Goal: Contribute content: Contribute content

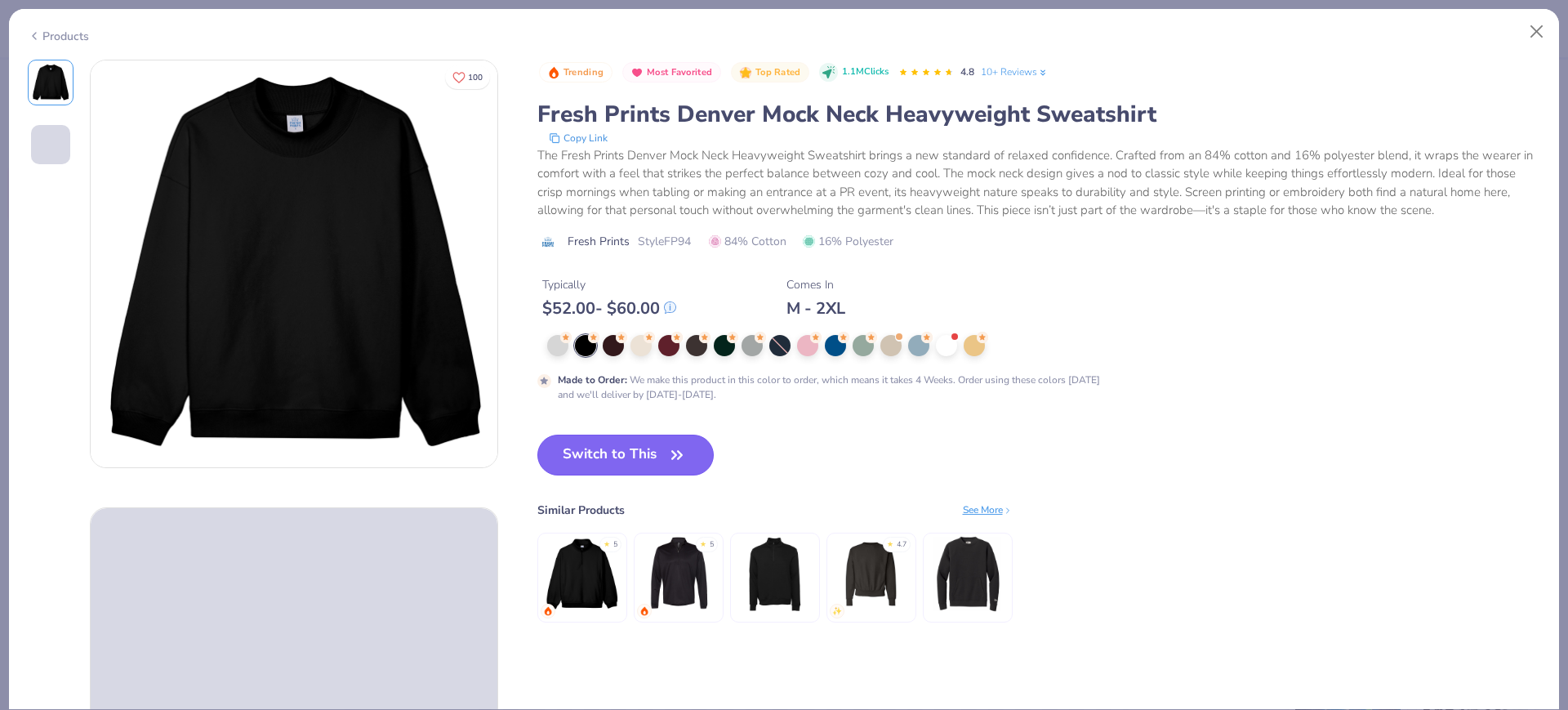
click at [626, 439] on button "Switch to This" at bounding box center [626, 454] width 177 height 41
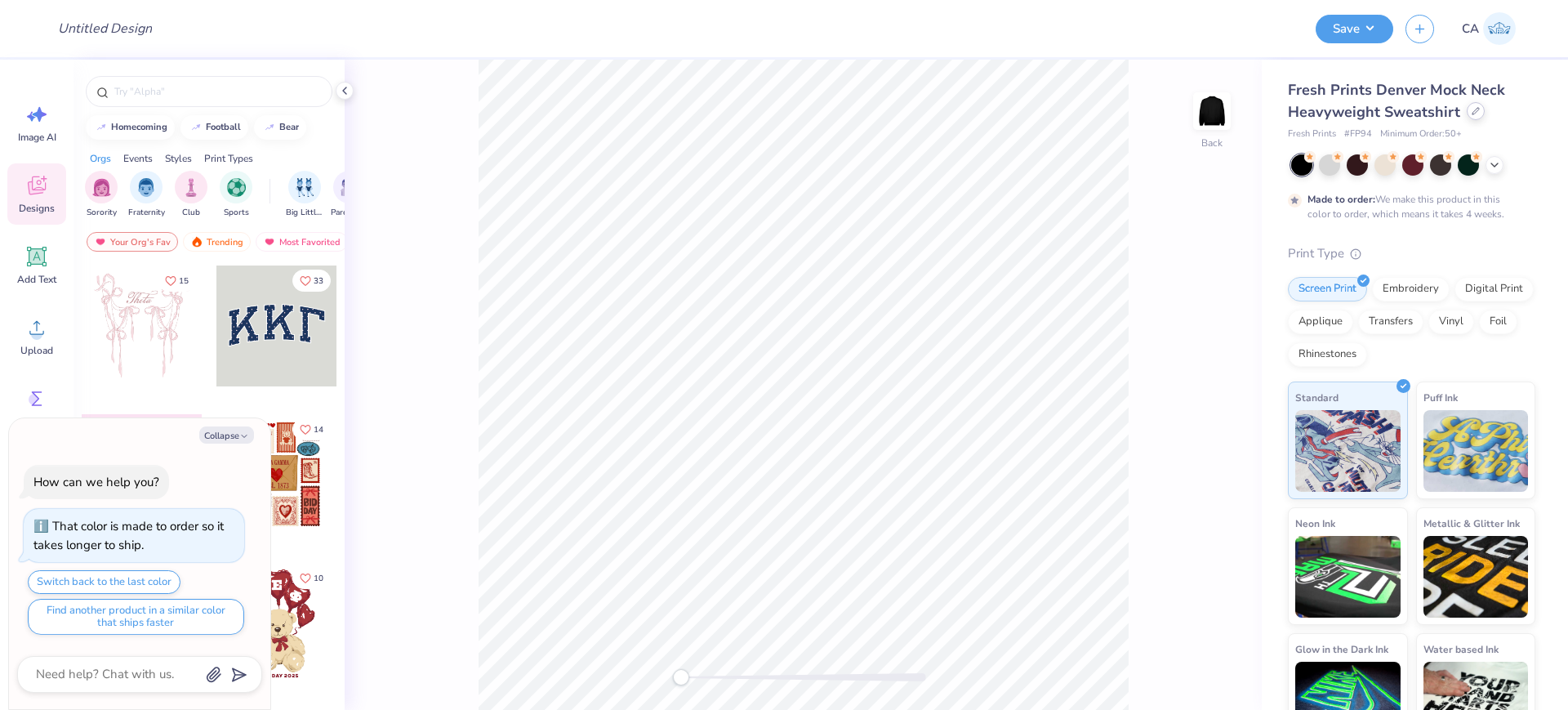
click at [1478, 111] on div at bounding box center [1476, 111] width 18 height 18
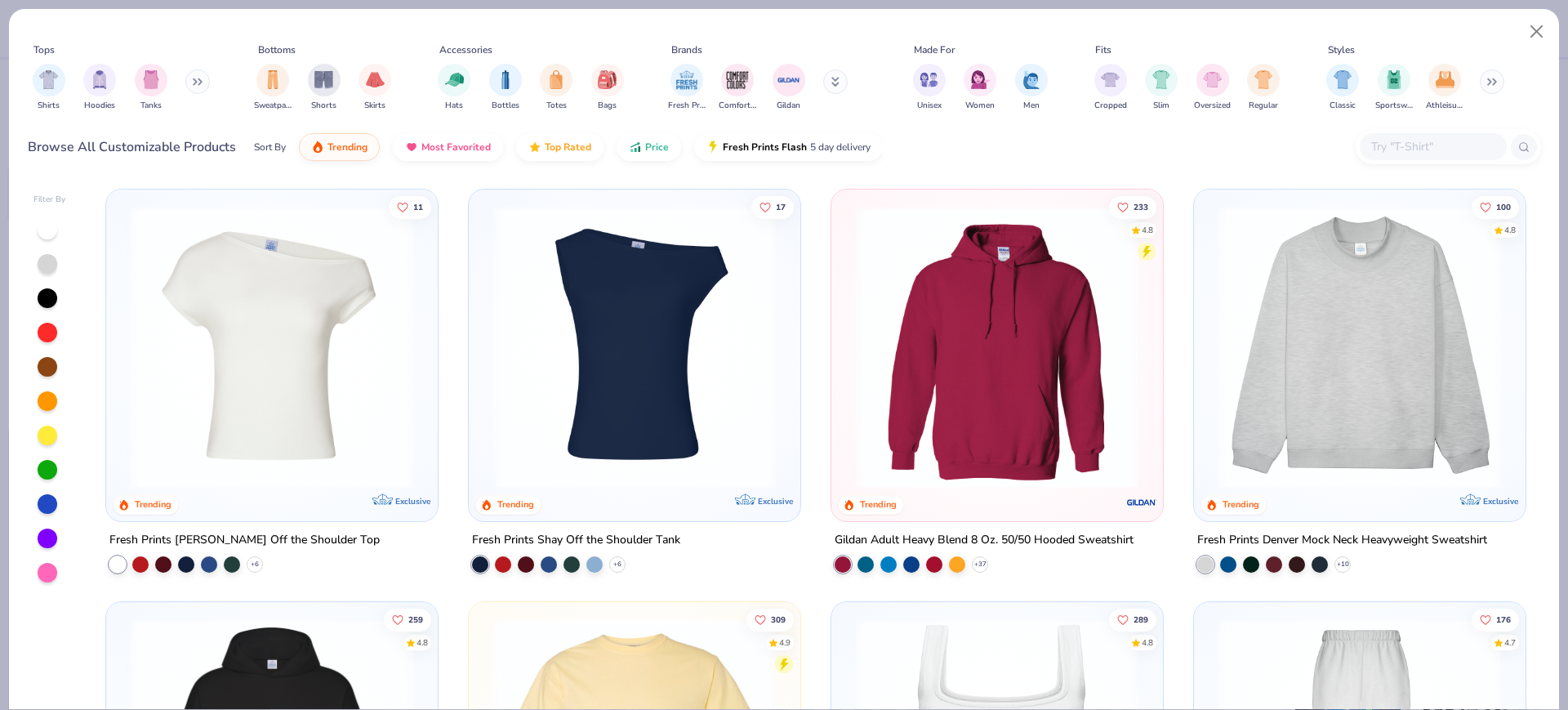
click at [1332, 367] on img at bounding box center [1359, 347] width 299 height 282
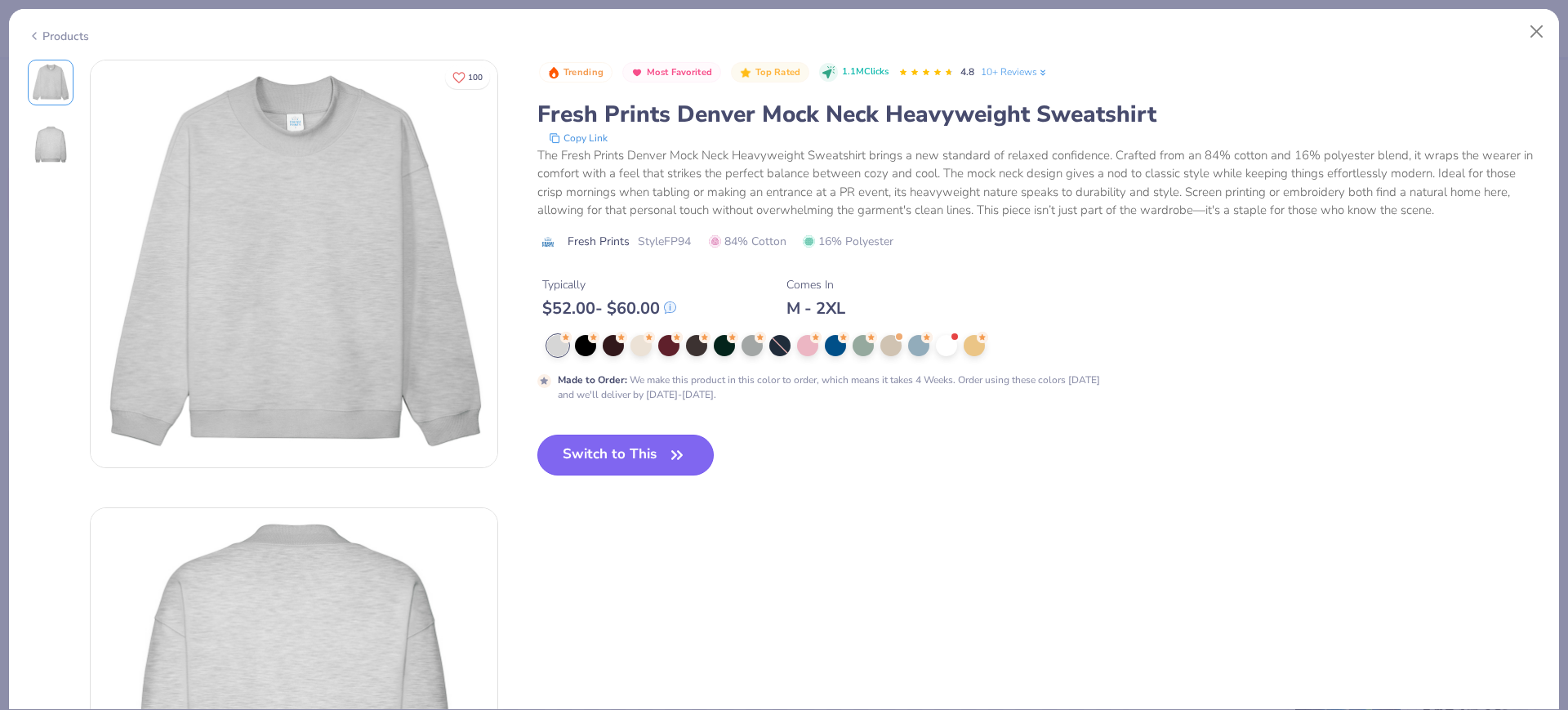
click at [603, 442] on button "Switch to This" at bounding box center [626, 454] width 177 height 41
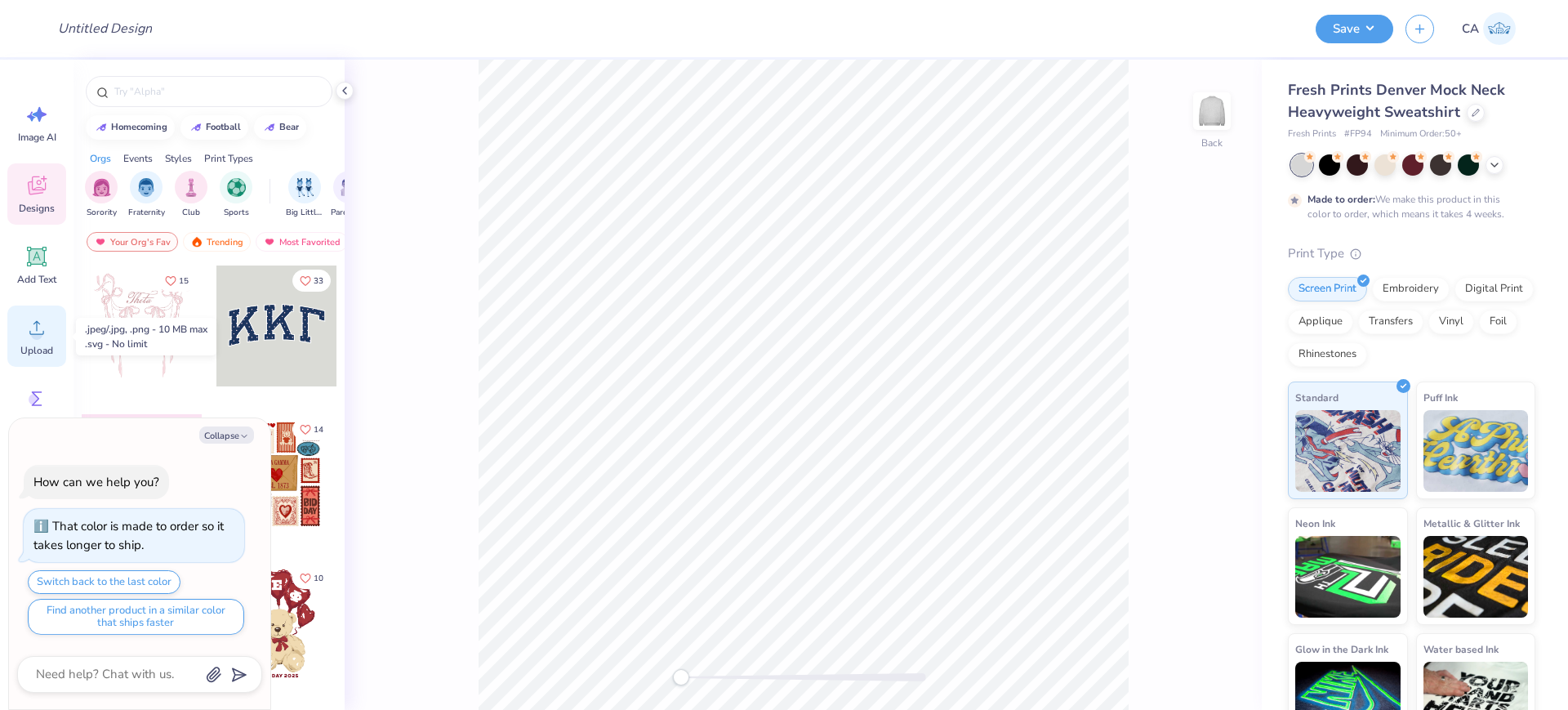
click at [44, 338] on icon at bounding box center [36, 327] width 24 height 24
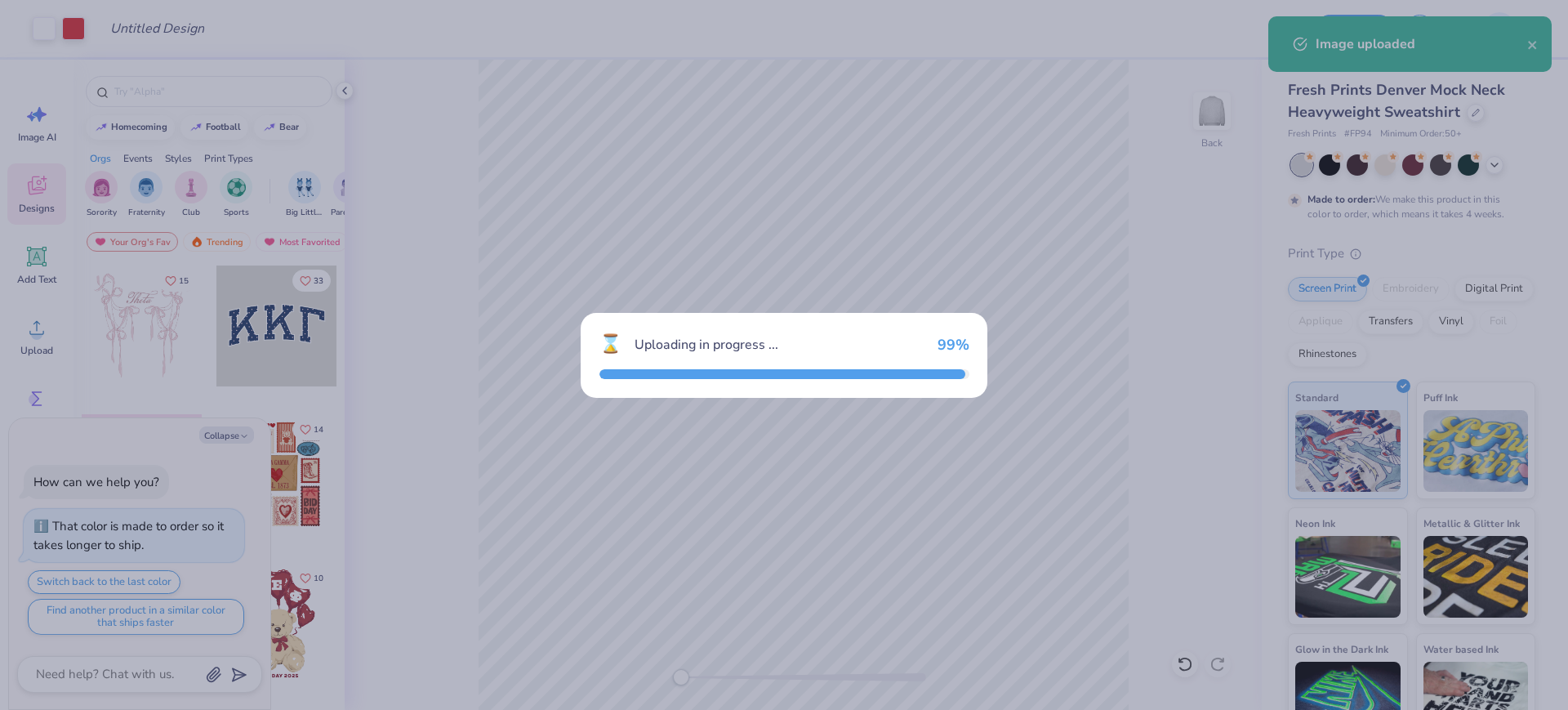
type textarea "x"
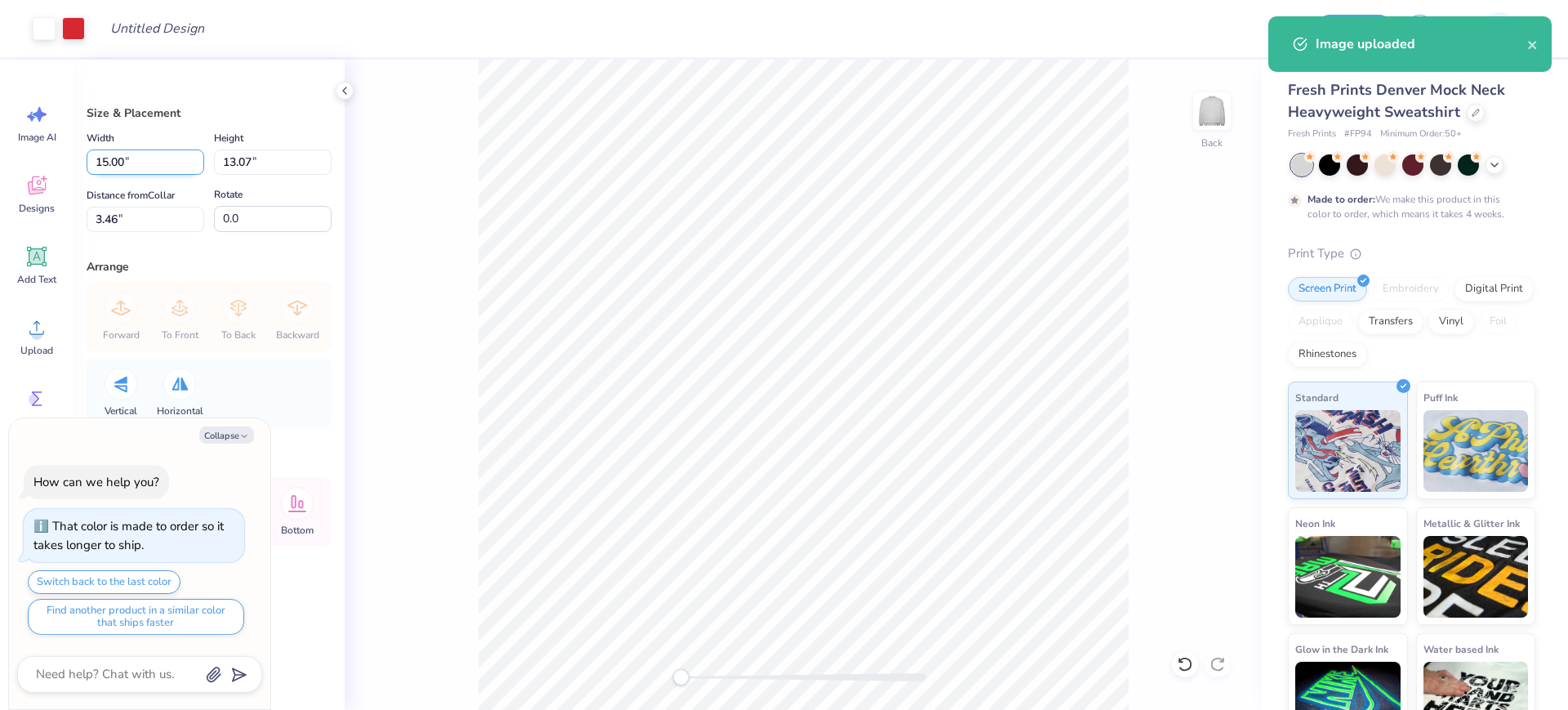
click at [88, 158] on input "15.00" at bounding box center [146, 162] width 118 height 25
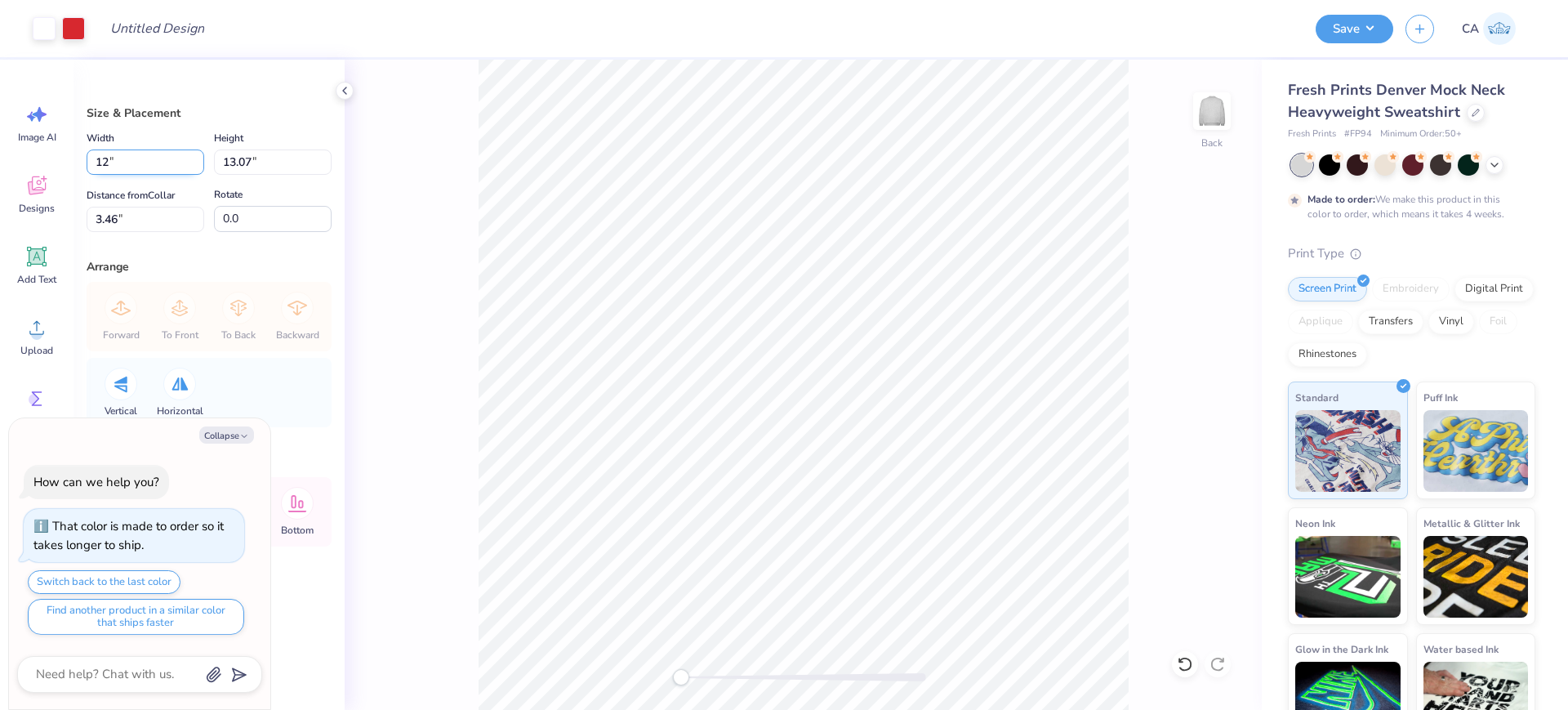
type input "12"
type textarea "x"
type input "12.00"
type input "10.46"
type input "4.77"
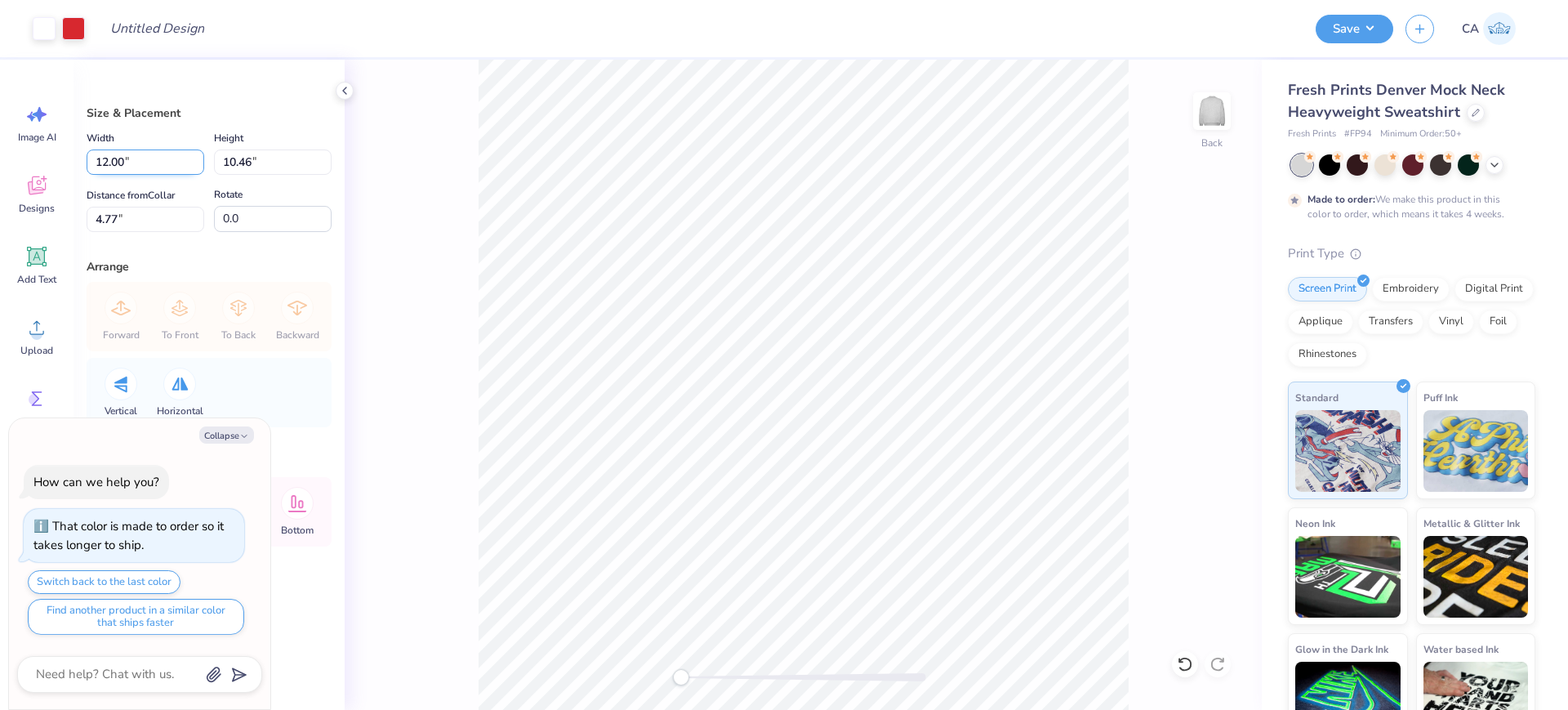
click at [170, 165] on input "12.00" at bounding box center [146, 162] width 118 height 25
type input "10"
type textarea "x"
type input "10.00"
type input "8.72"
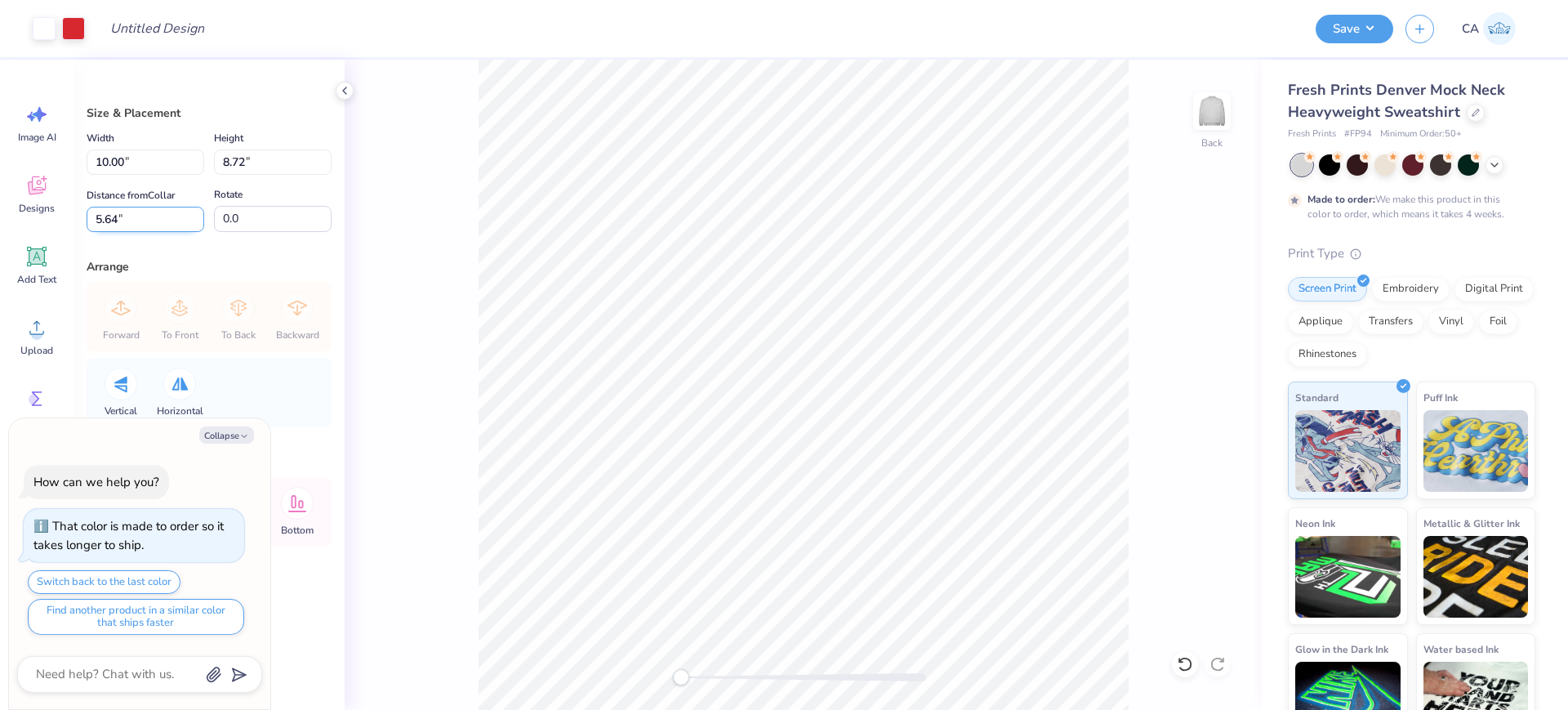
click at [147, 214] on input "5.64" at bounding box center [146, 220] width 118 height 25
type input "2"
type textarea "x"
click at [147, 214] on input "2" at bounding box center [146, 220] width 118 height 25
type input "3"
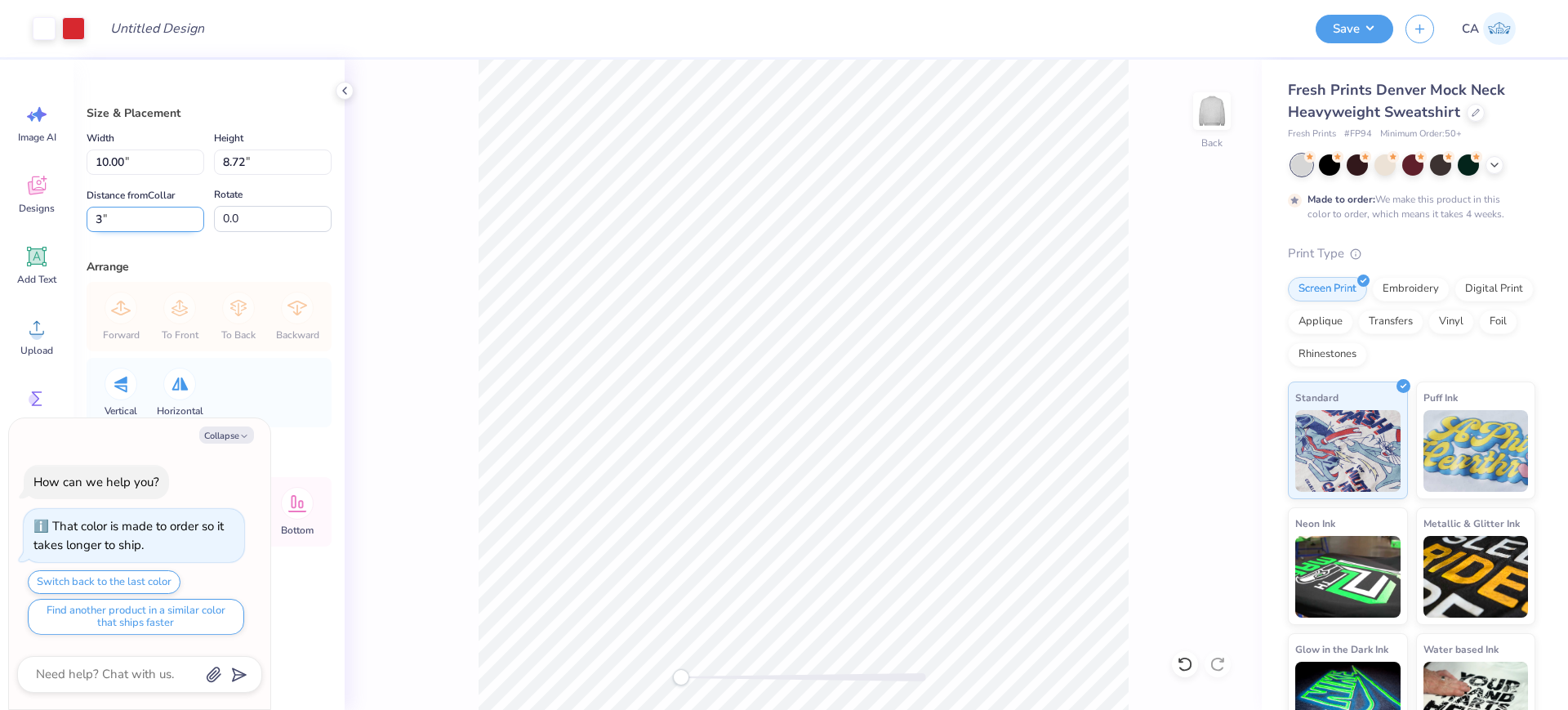
type textarea "x"
click at [116, 163] on input "10.00" at bounding box center [146, 162] width 118 height 25
type input "11"
type textarea "x"
type input "11.00"
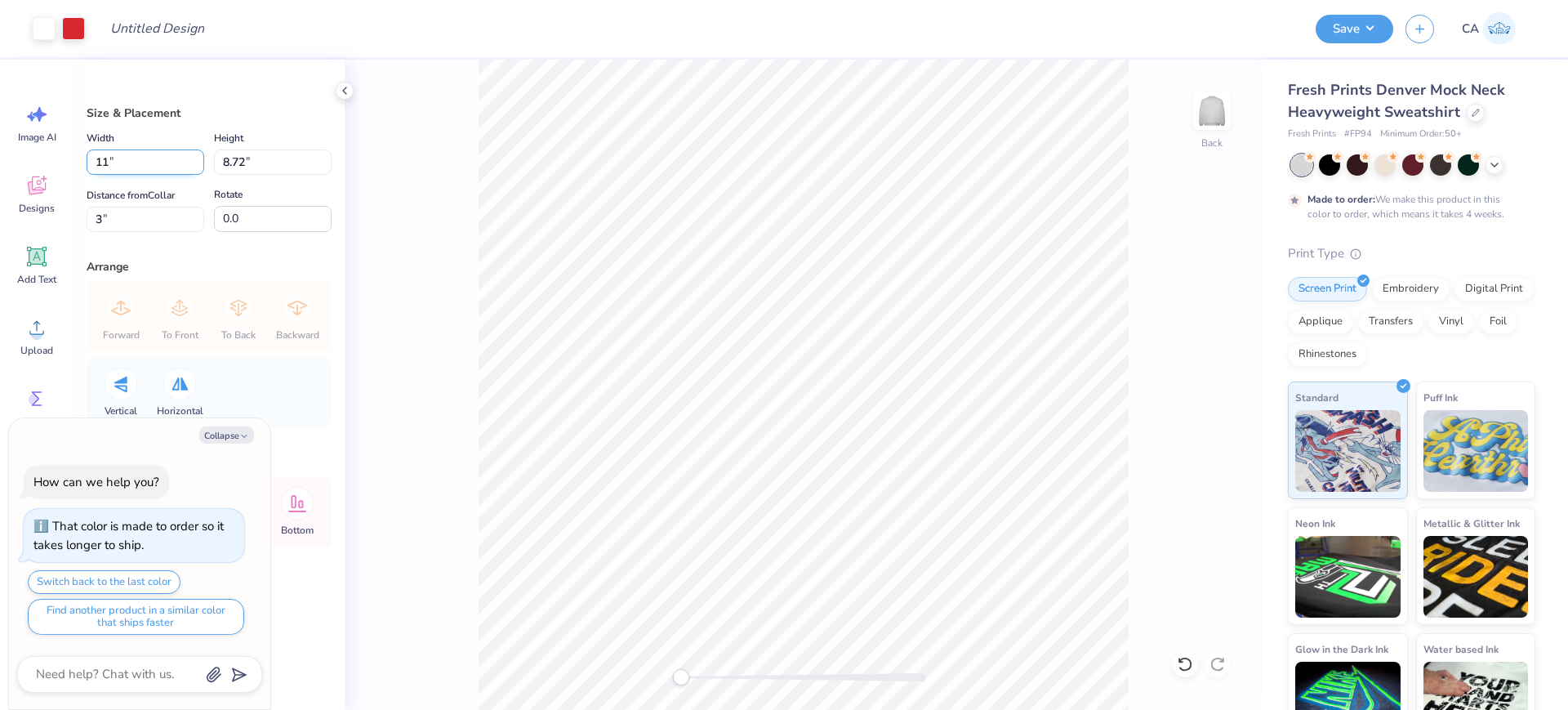
type input "9.59"
click at [168, 221] on input "2.56" at bounding box center [146, 220] width 118 height 25
type input "3"
click at [203, 440] on button "Collapse" at bounding box center [226, 434] width 55 height 17
type textarea "x"
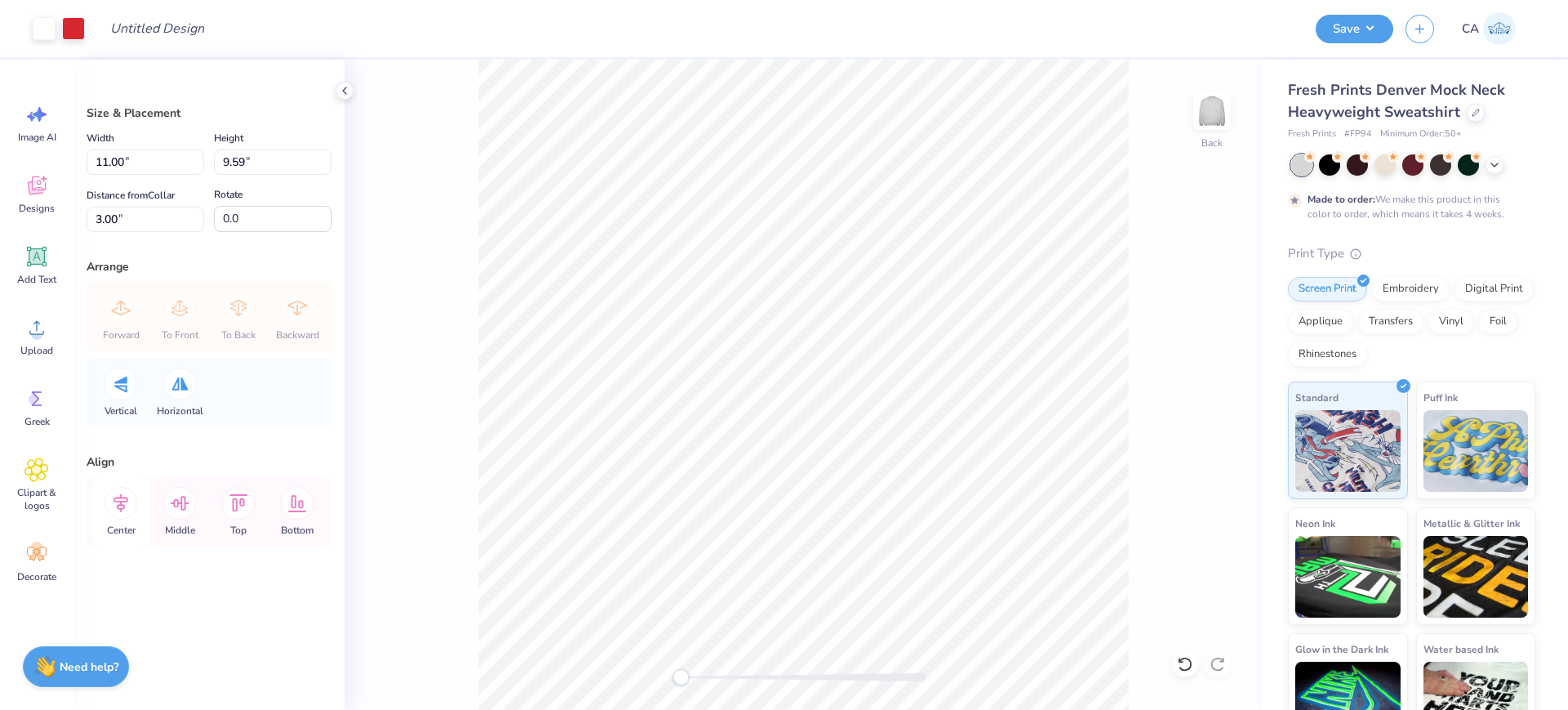
click at [128, 510] on icon at bounding box center [121, 503] width 33 height 33
click at [847, 572] on li "Ungroup" at bounding box center [883, 562] width 128 height 32
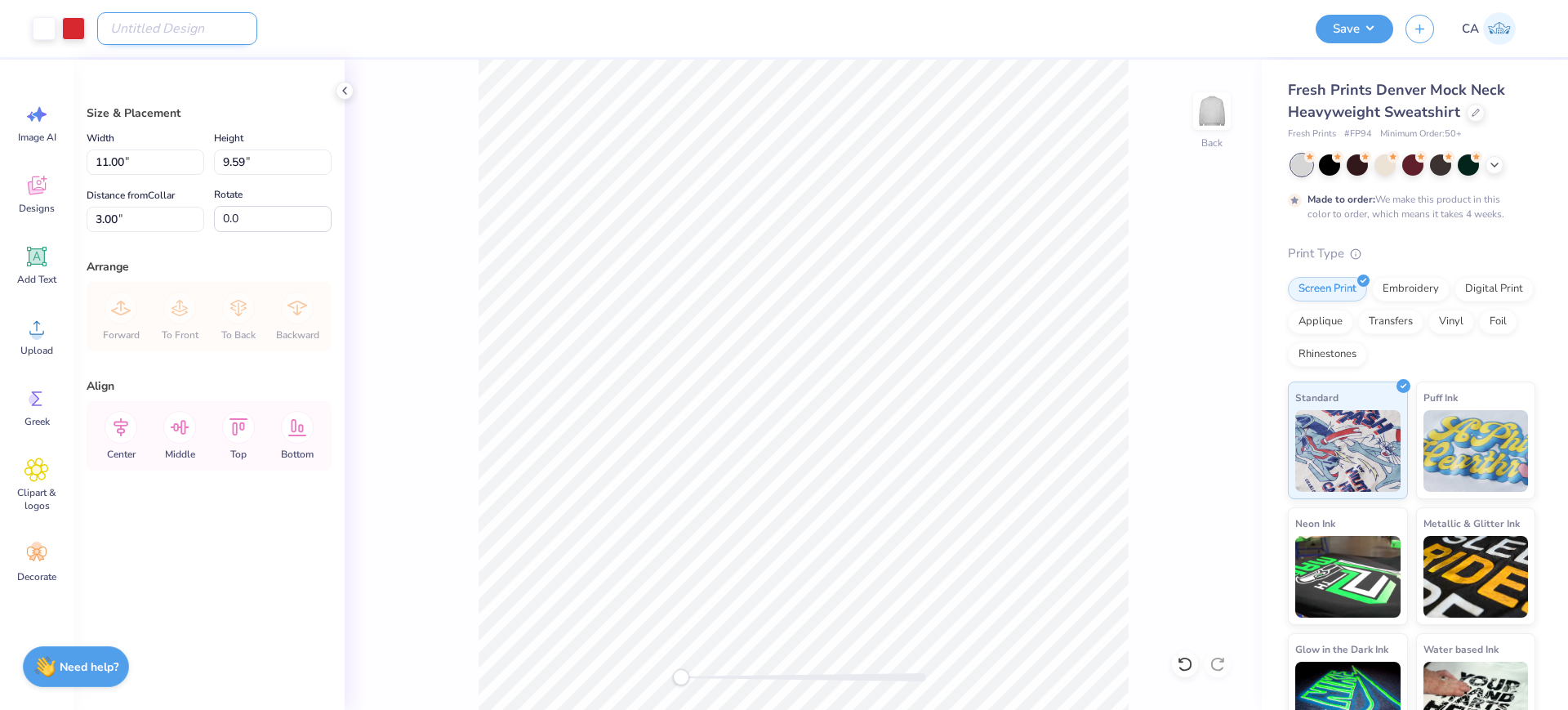
click at [175, 37] on input "Design Title" at bounding box center [176, 29] width 160 height 33
paste input "FPS240570"
type input "FPS240570"
click at [1357, 25] on button "Save" at bounding box center [1355, 27] width 78 height 29
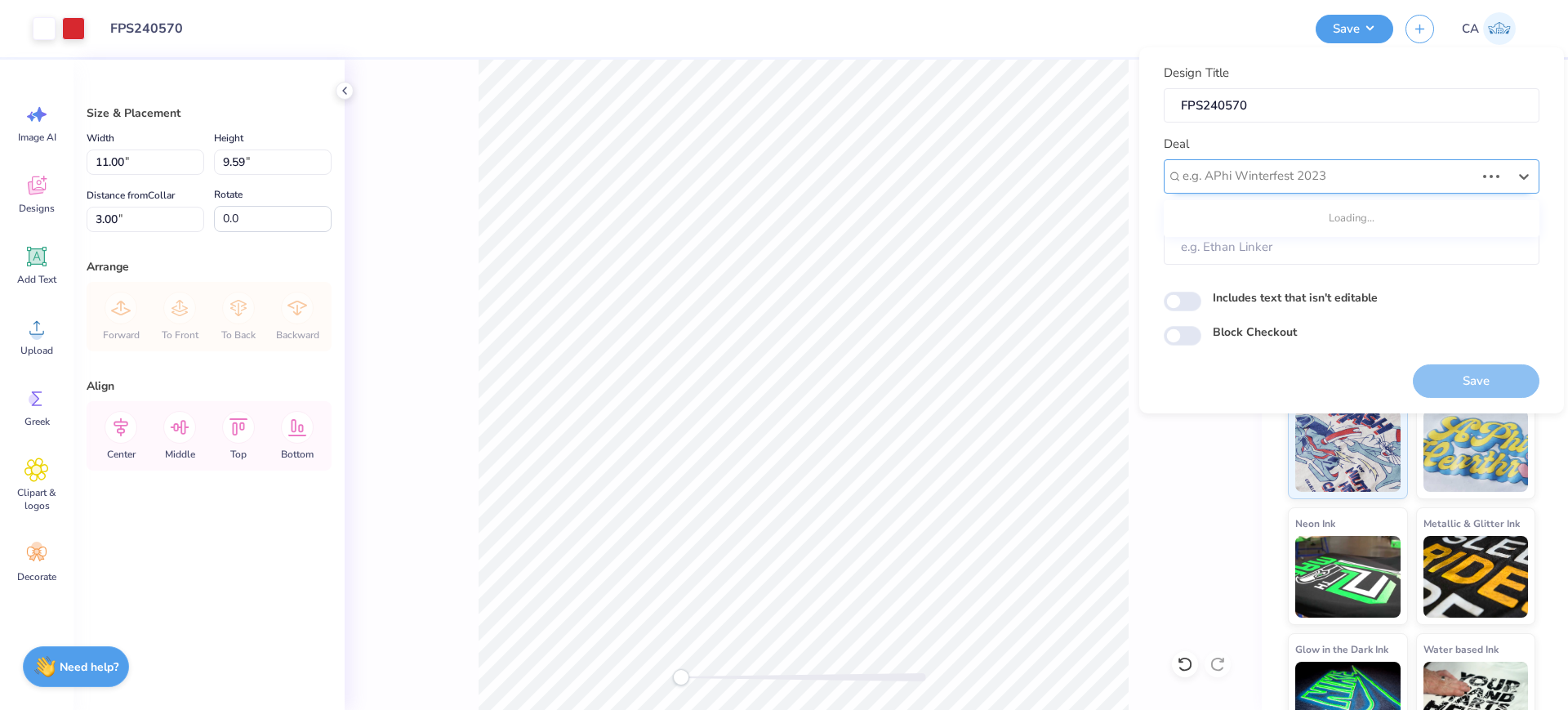
click at [1335, 173] on div at bounding box center [1328, 175] width 292 height 22
click at [1349, 220] on div "Design Tool Gallery" at bounding box center [1351, 221] width 363 height 27
type input "design tool gall"
type input "Design Tool Gallery User"
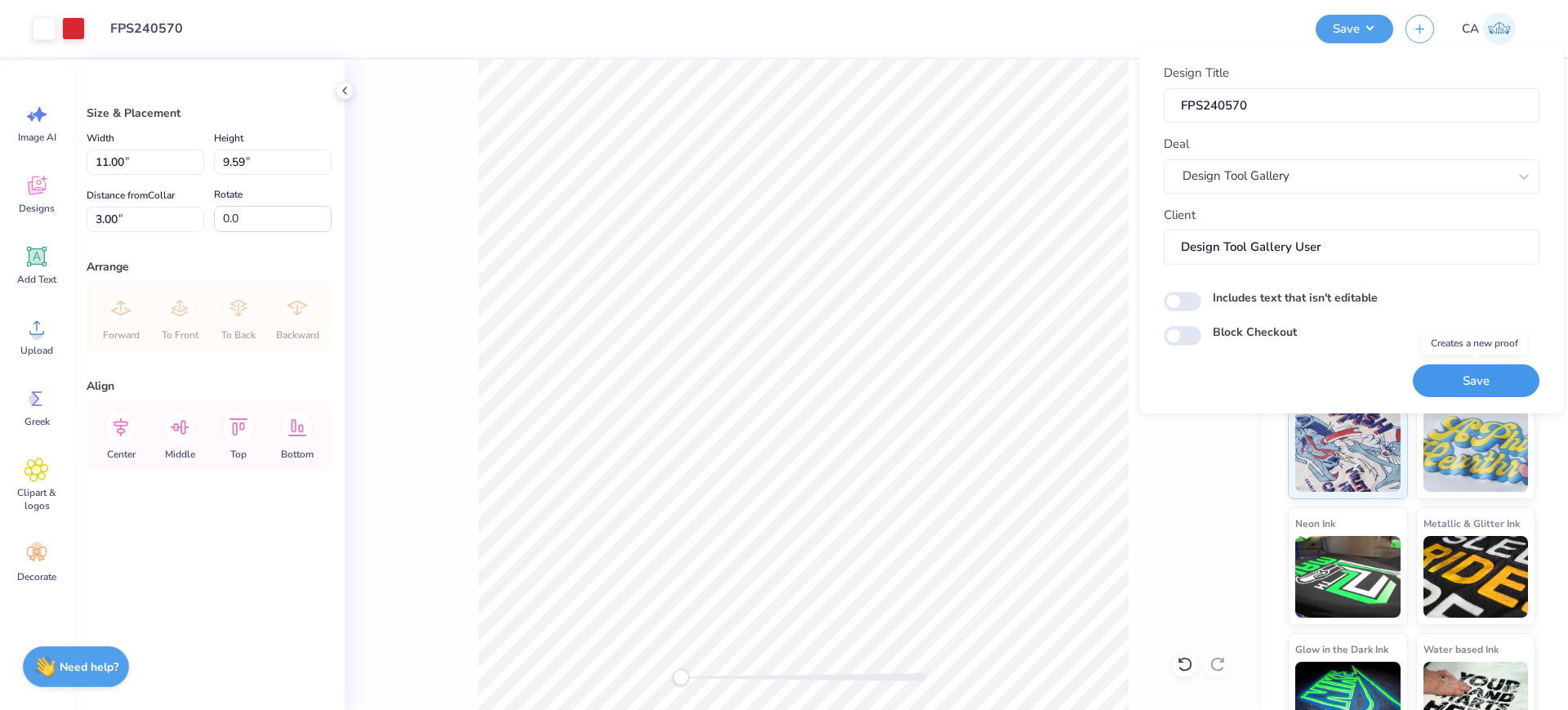
click at [1458, 376] on button "Save" at bounding box center [1476, 381] width 127 height 33
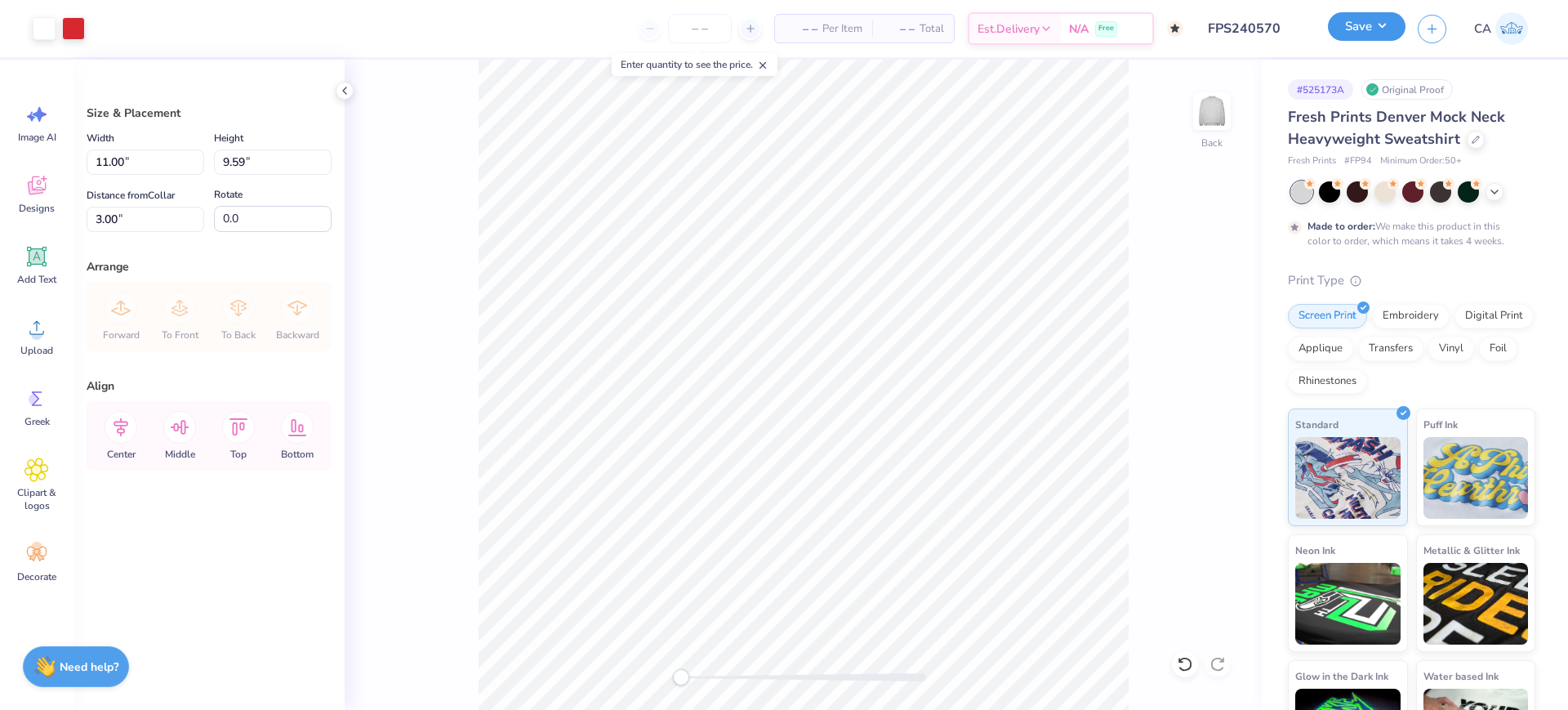
click at [1374, 39] on button "Save" at bounding box center [1367, 27] width 78 height 29
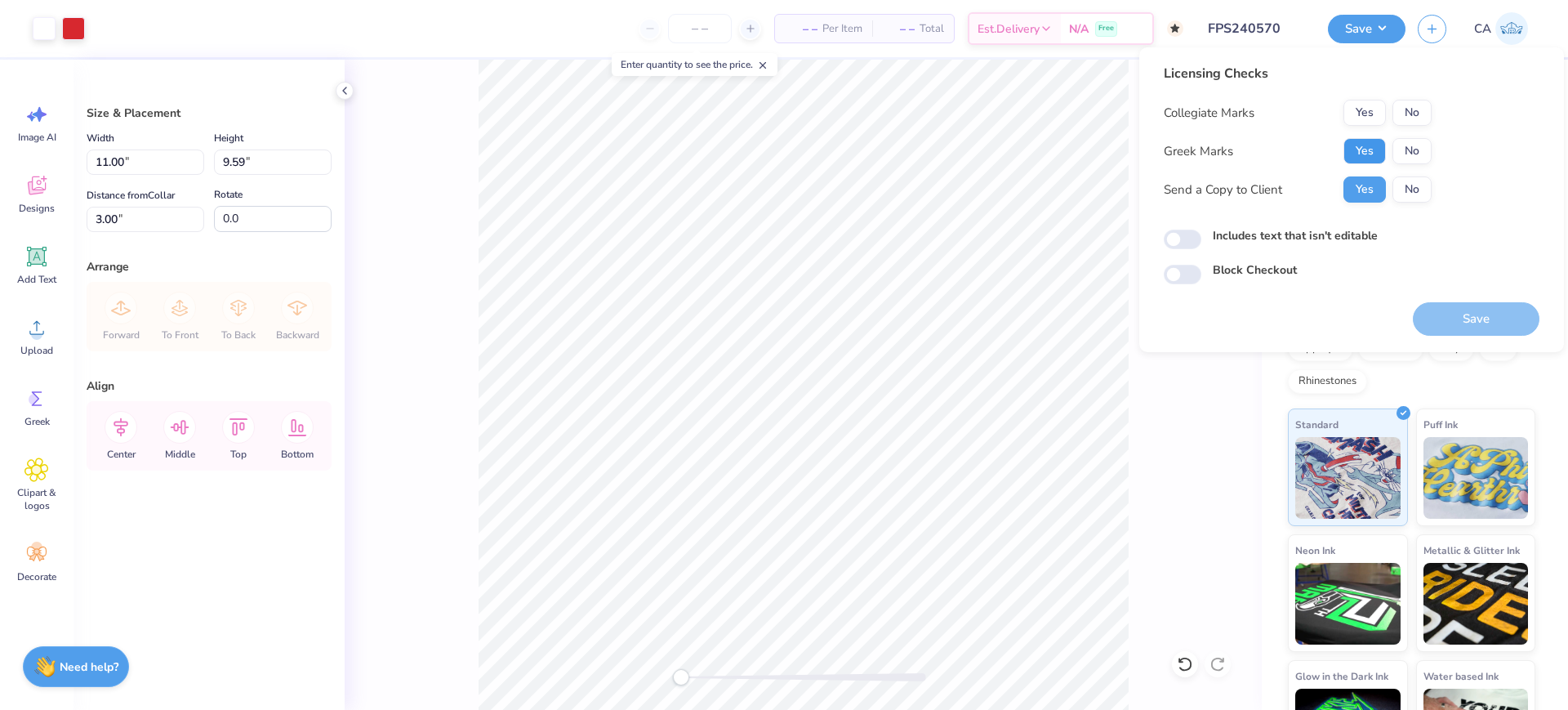
click at [1371, 148] on button "Yes" at bounding box center [1365, 151] width 43 height 26
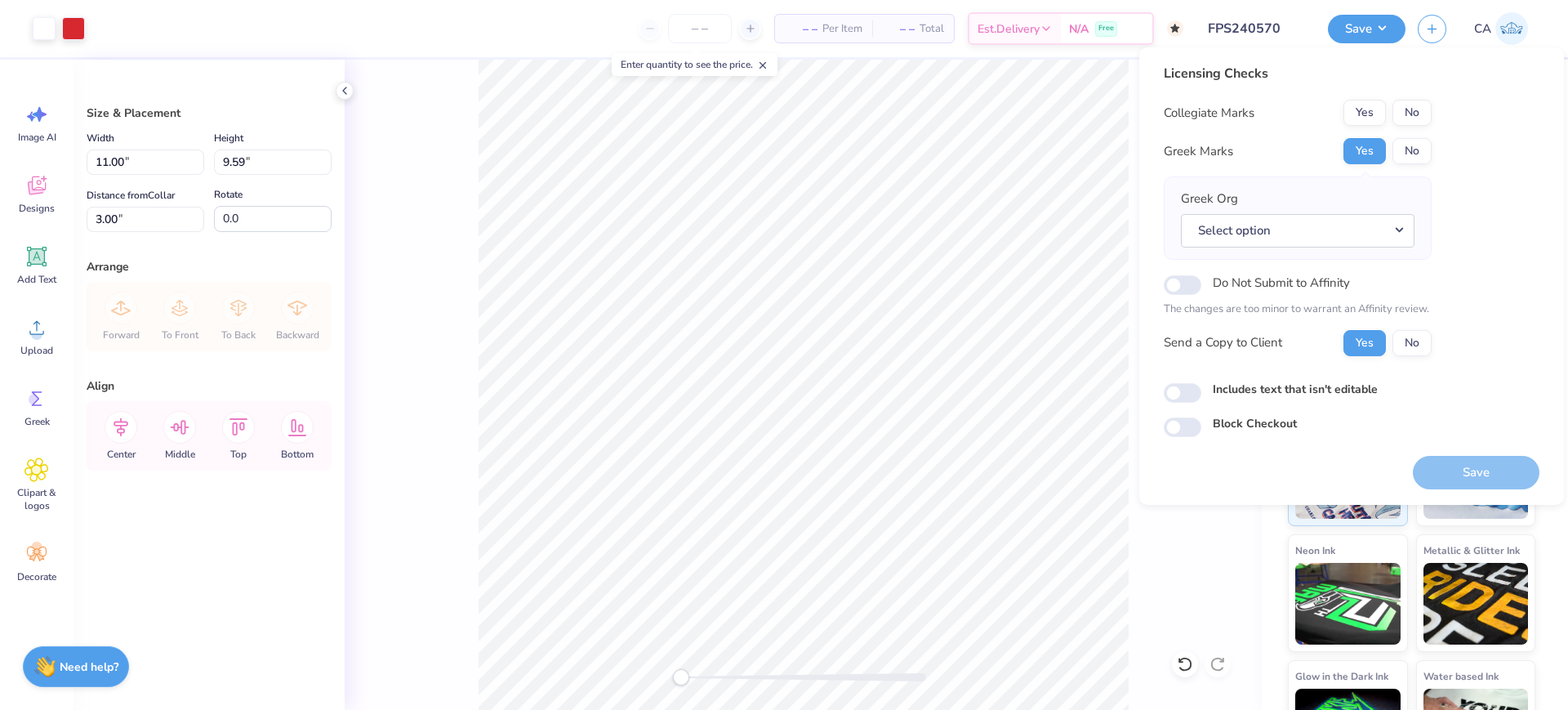
click at [1407, 108] on button "No" at bounding box center [1412, 112] width 39 height 26
click at [1374, 233] on button "Select option" at bounding box center [1298, 231] width 233 height 33
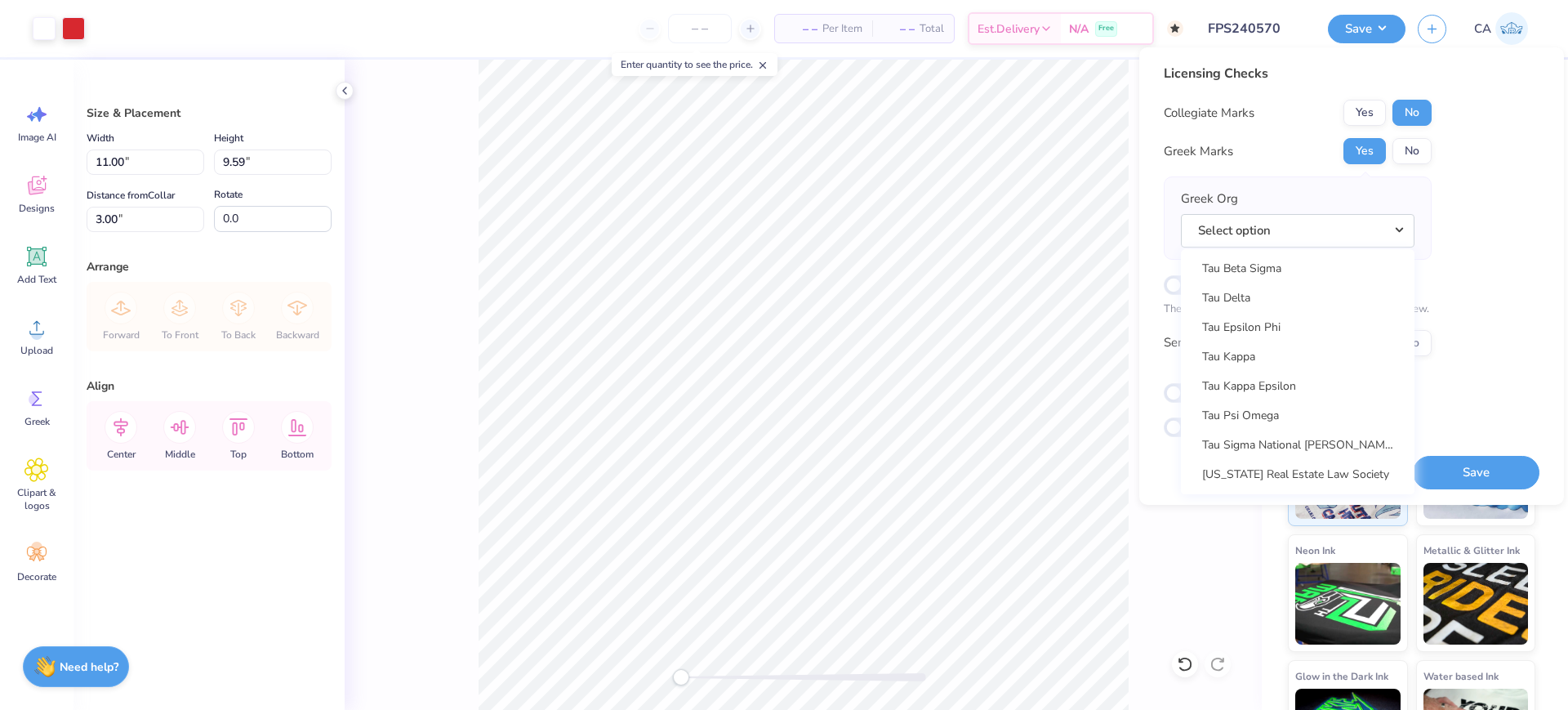
scroll to position [11689, 0]
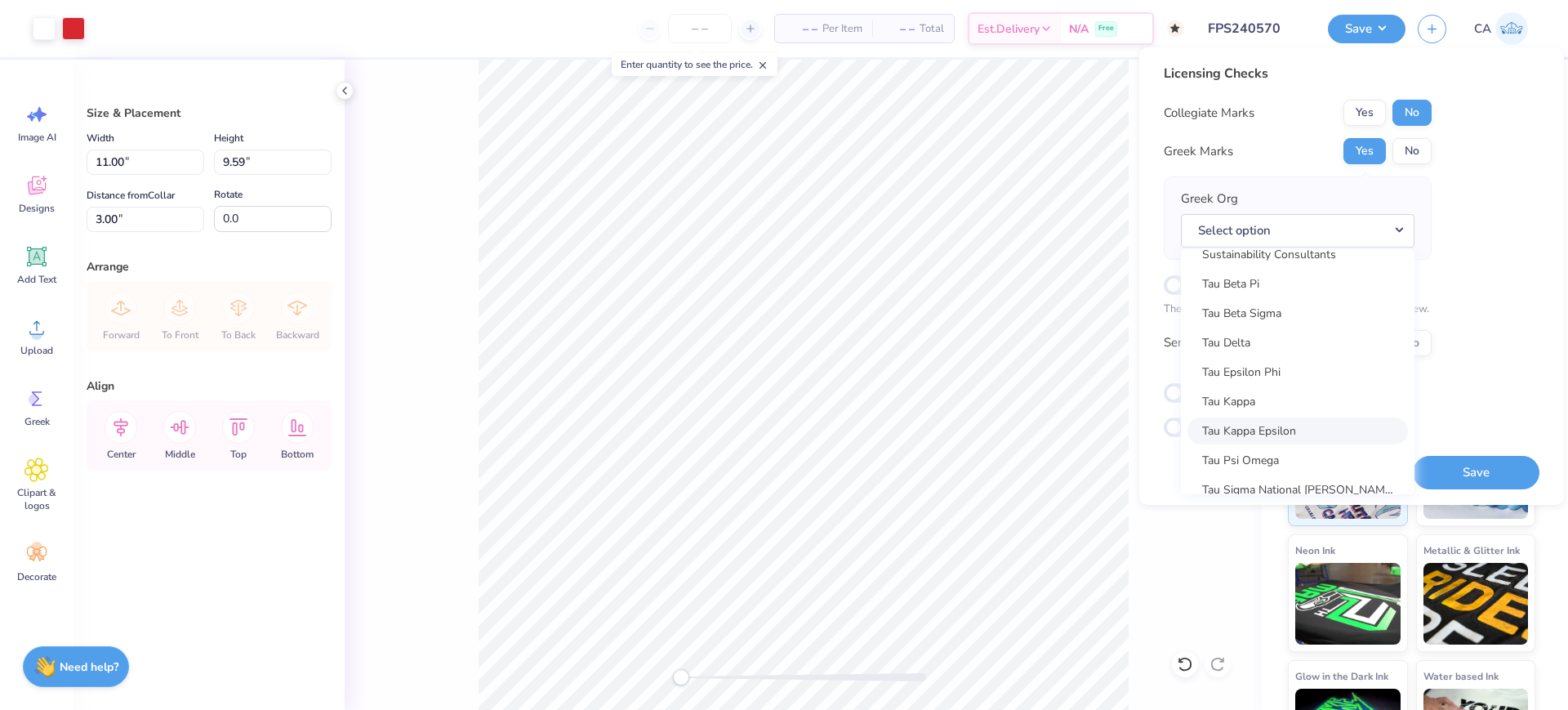
click at [1319, 426] on link "Tau Kappa Epsilon" at bounding box center [1298, 431] width 221 height 27
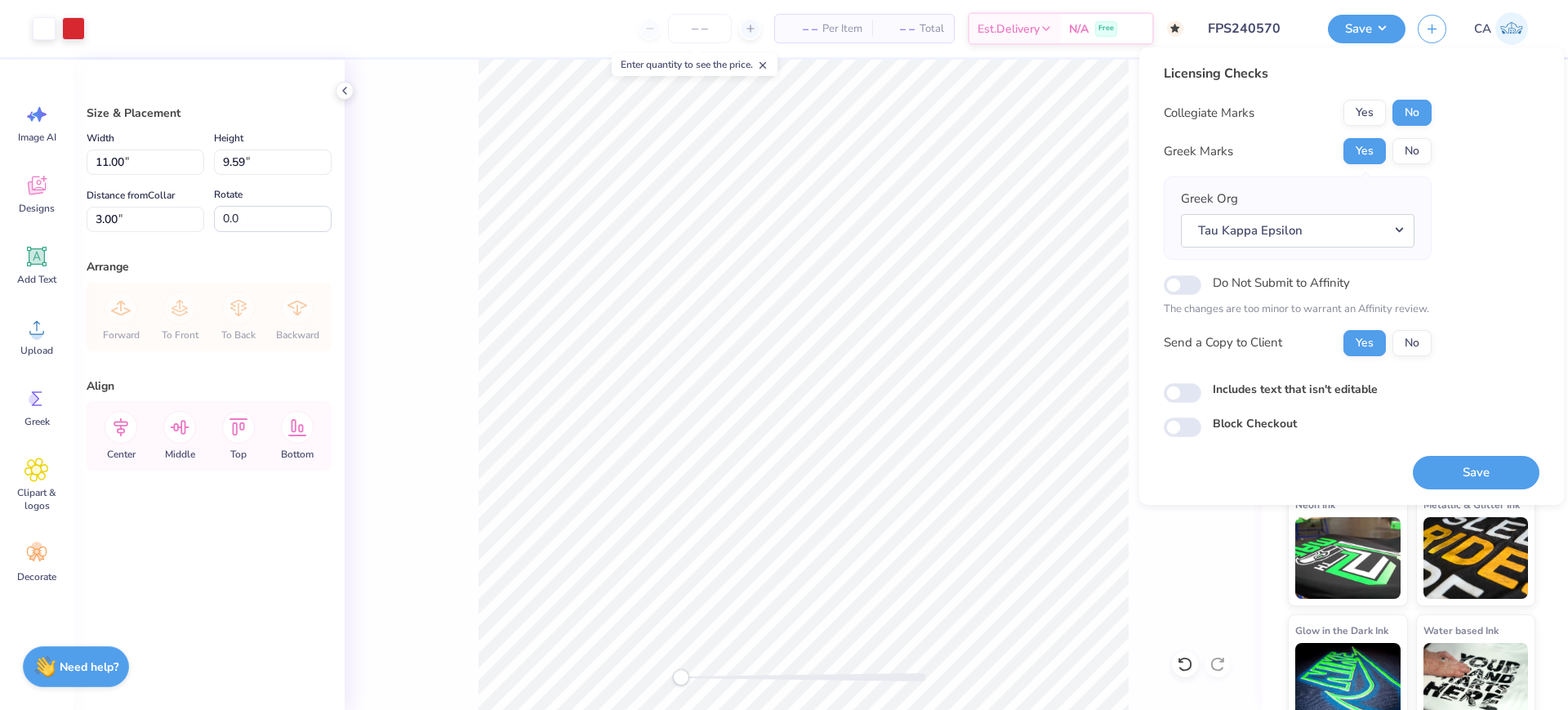
scroll to position [68, 0]
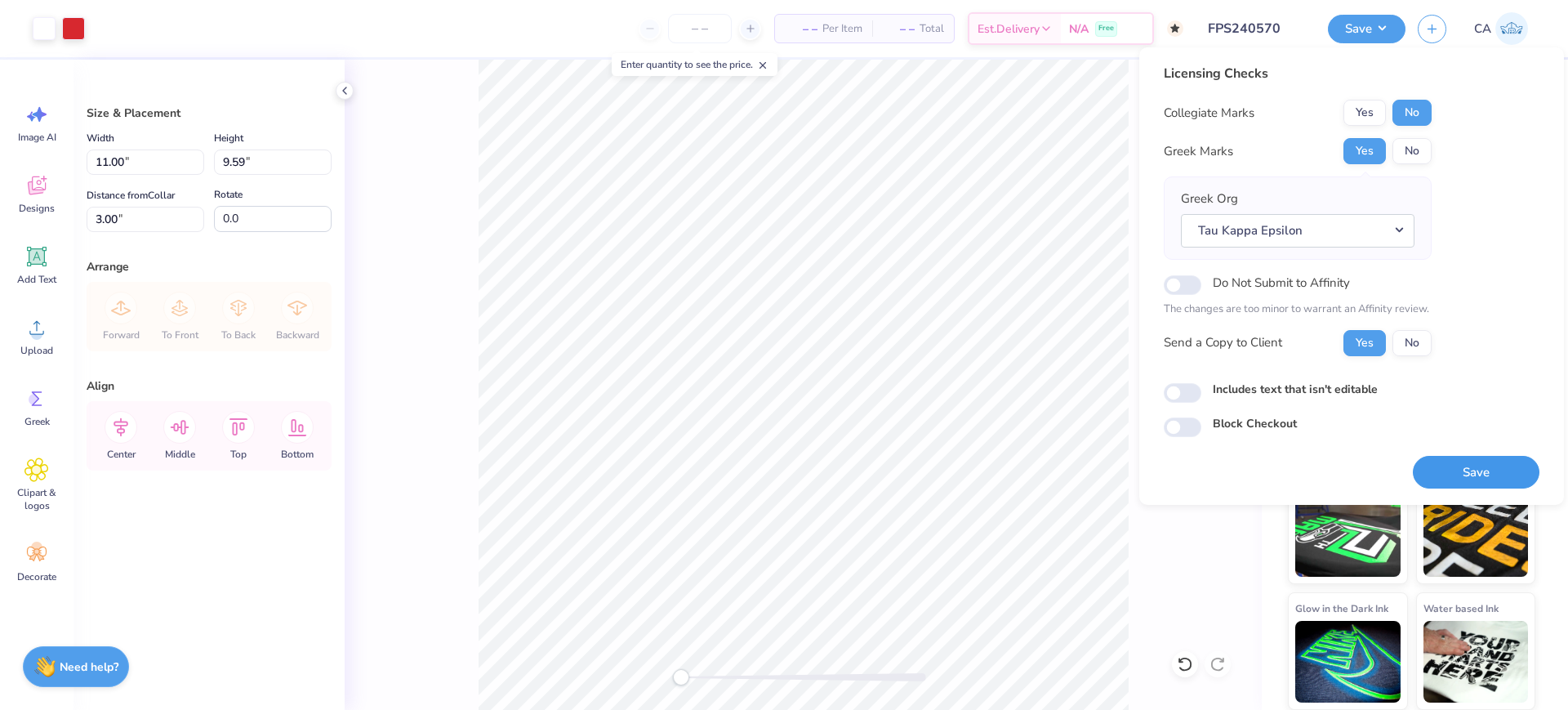
click at [1480, 474] on button "Save" at bounding box center [1476, 472] width 127 height 33
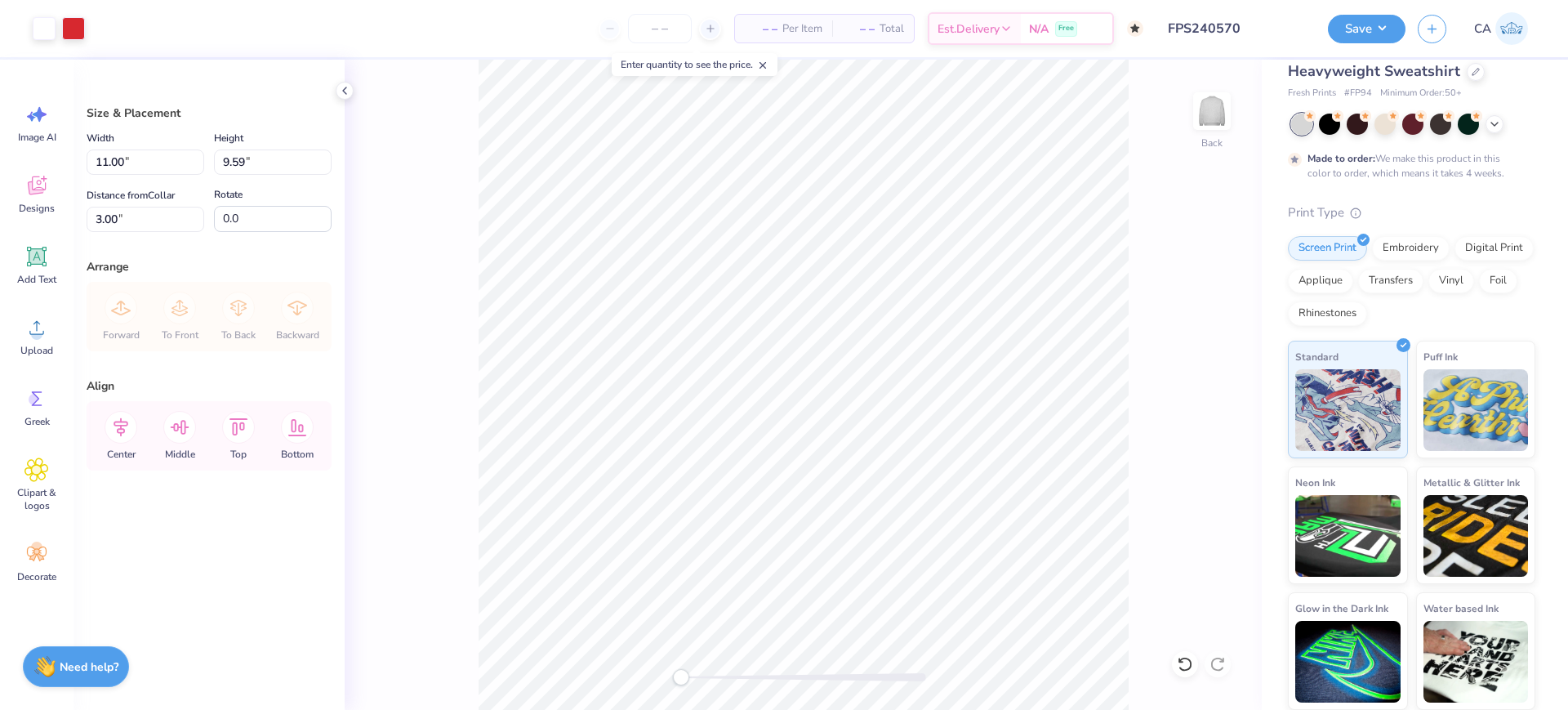
click at [1235, 27] on input "FPS240570" at bounding box center [1235, 29] width 160 height 33
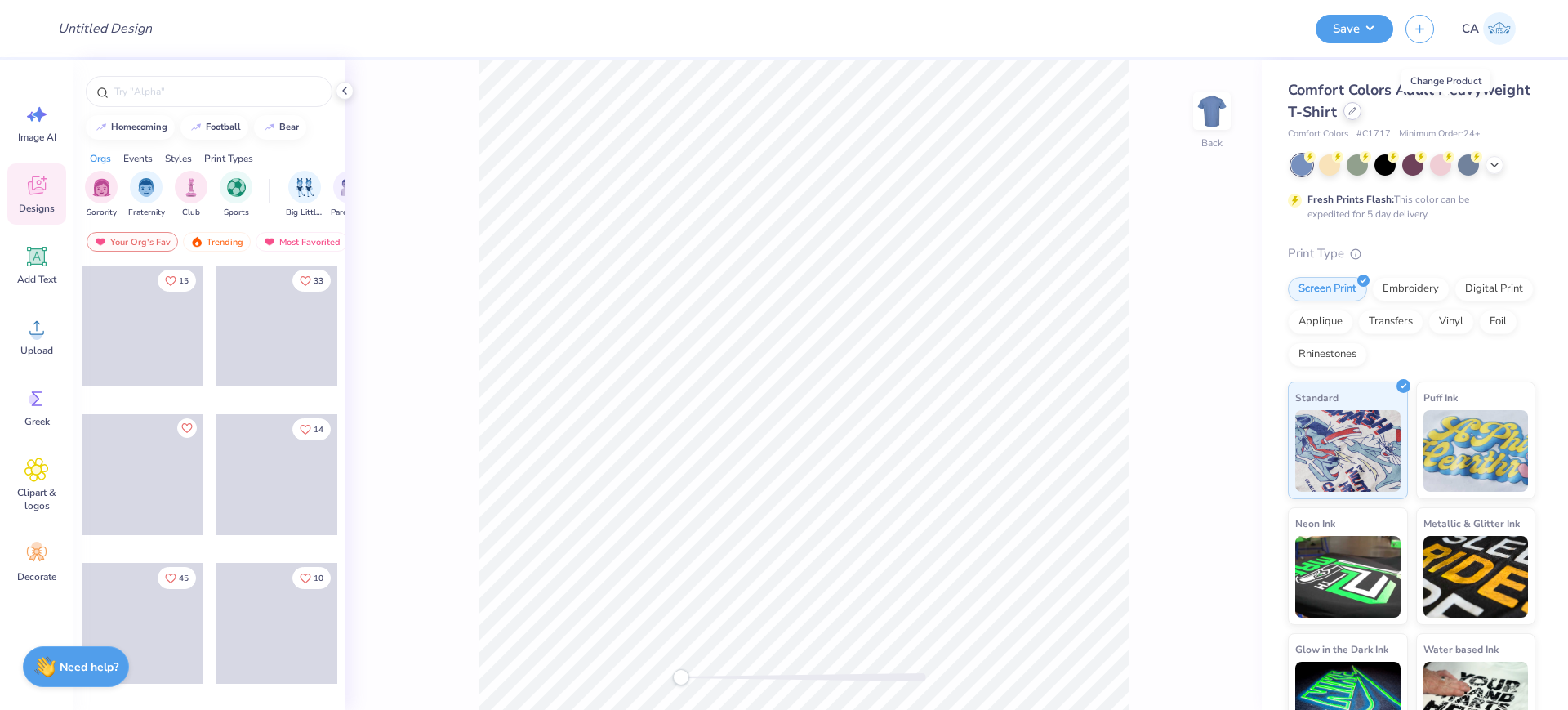
click at [1356, 108] on icon at bounding box center [1352, 110] width 8 height 8
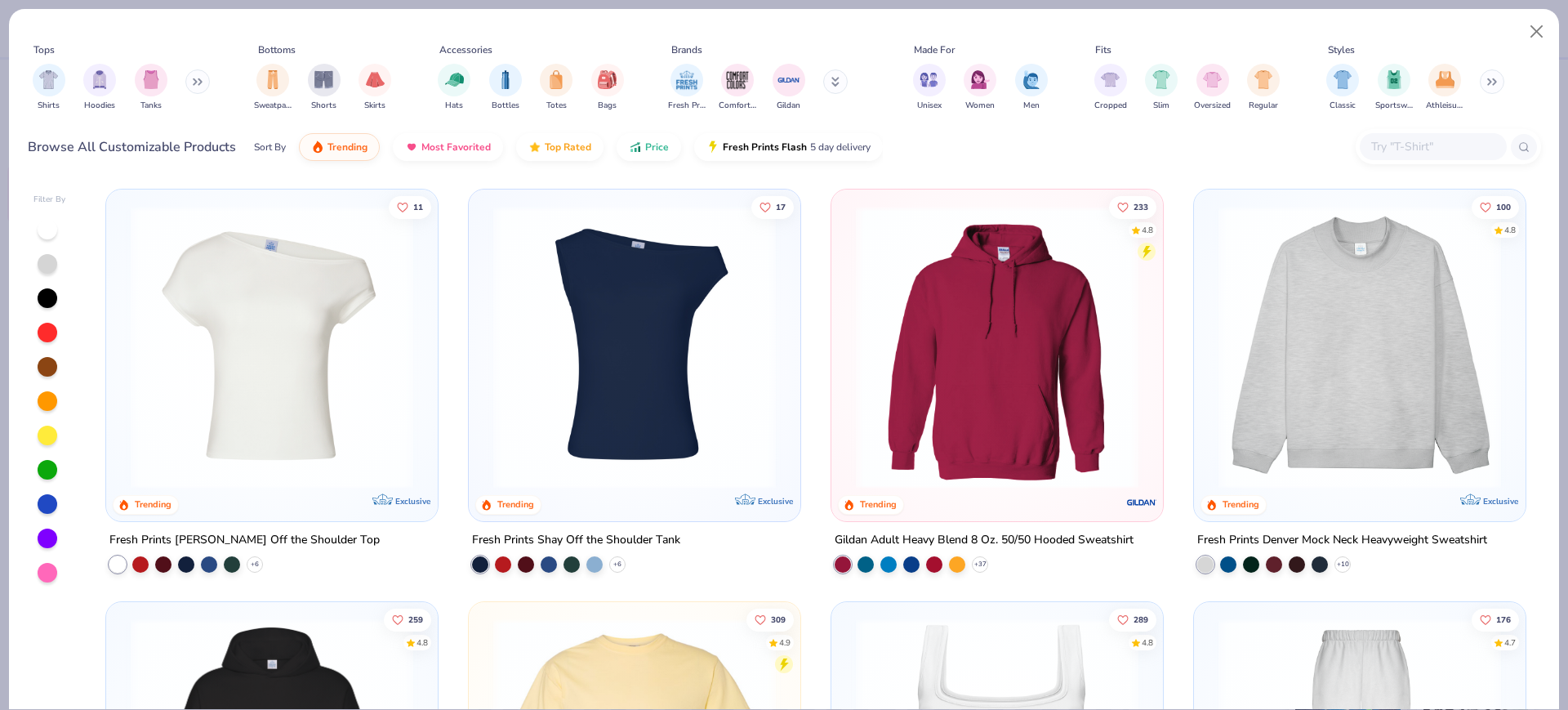
scroll to position [307, 0]
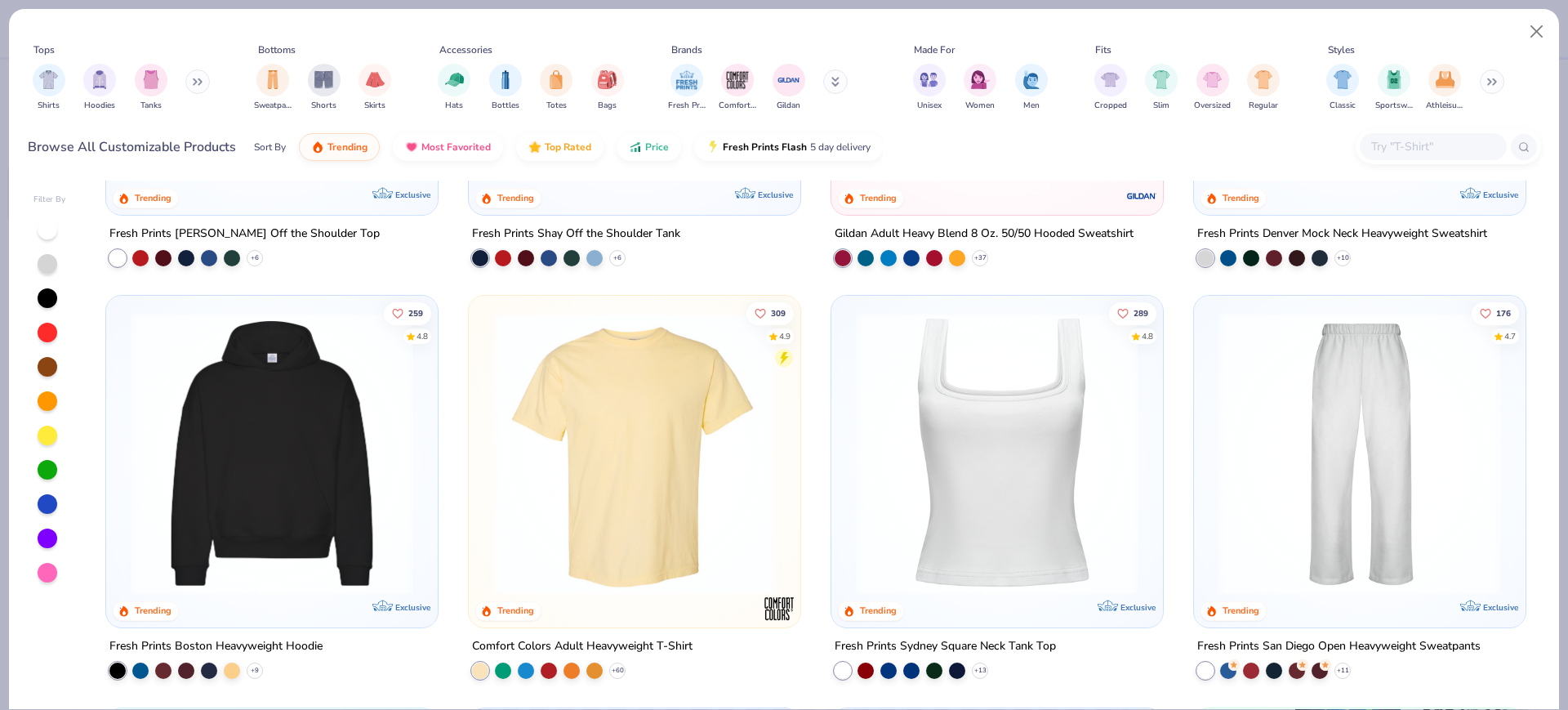
click at [231, 494] on img at bounding box center [271, 453] width 299 height 282
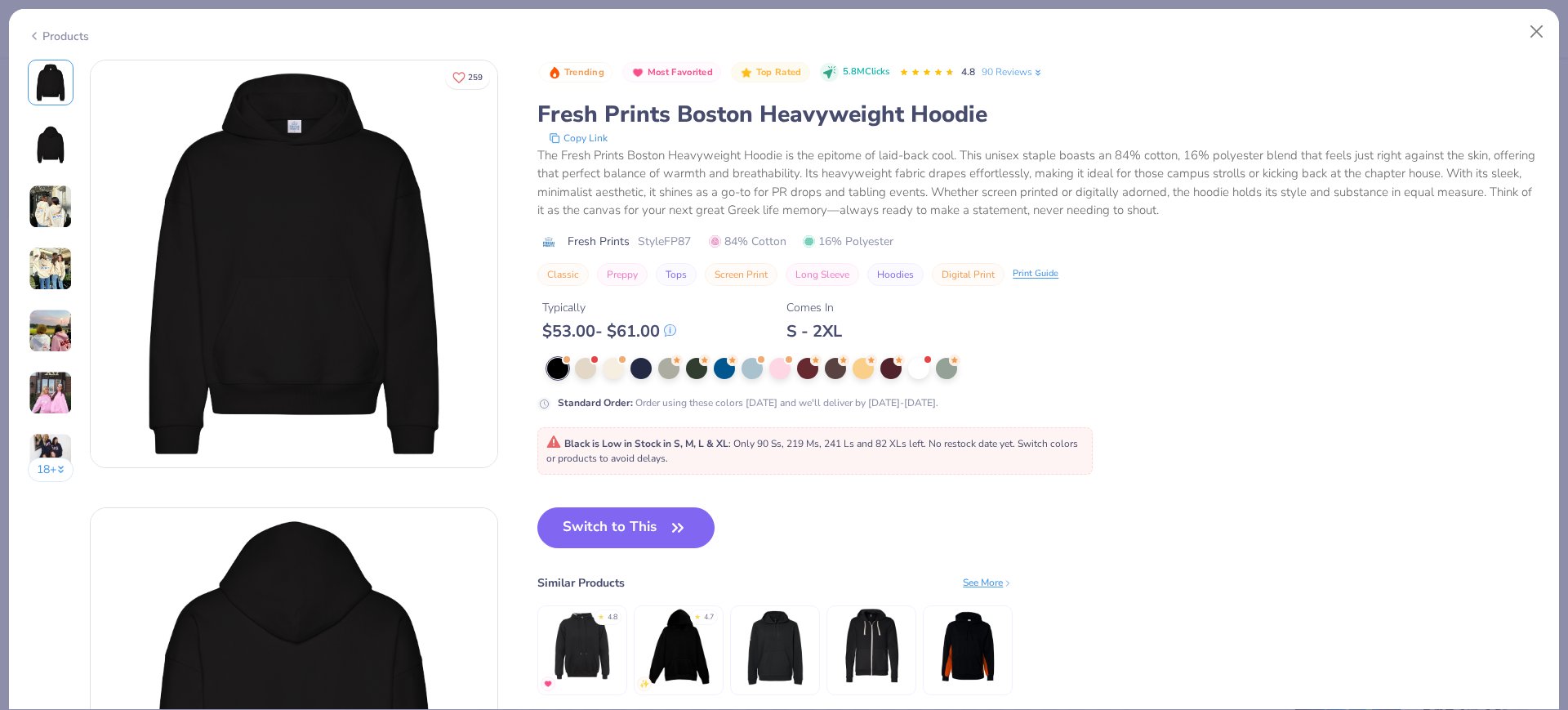
click at [685, 244] on span "Style FP87" at bounding box center [664, 241] width 53 height 17
copy span "FP87"
click at [640, 519] on button "Switch to This" at bounding box center [626, 527] width 177 height 41
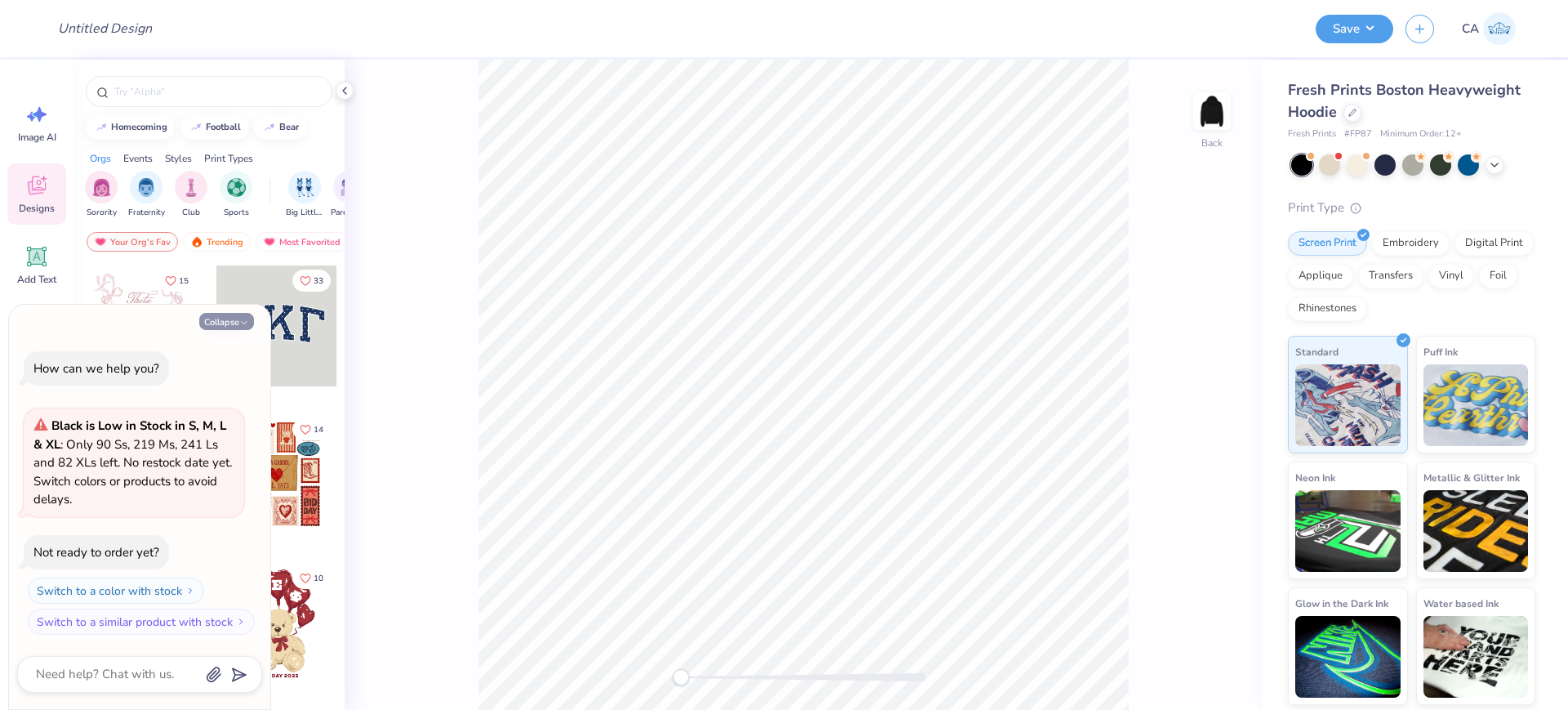
click at [228, 323] on button "Collapse" at bounding box center [226, 321] width 55 height 17
type textarea "x"
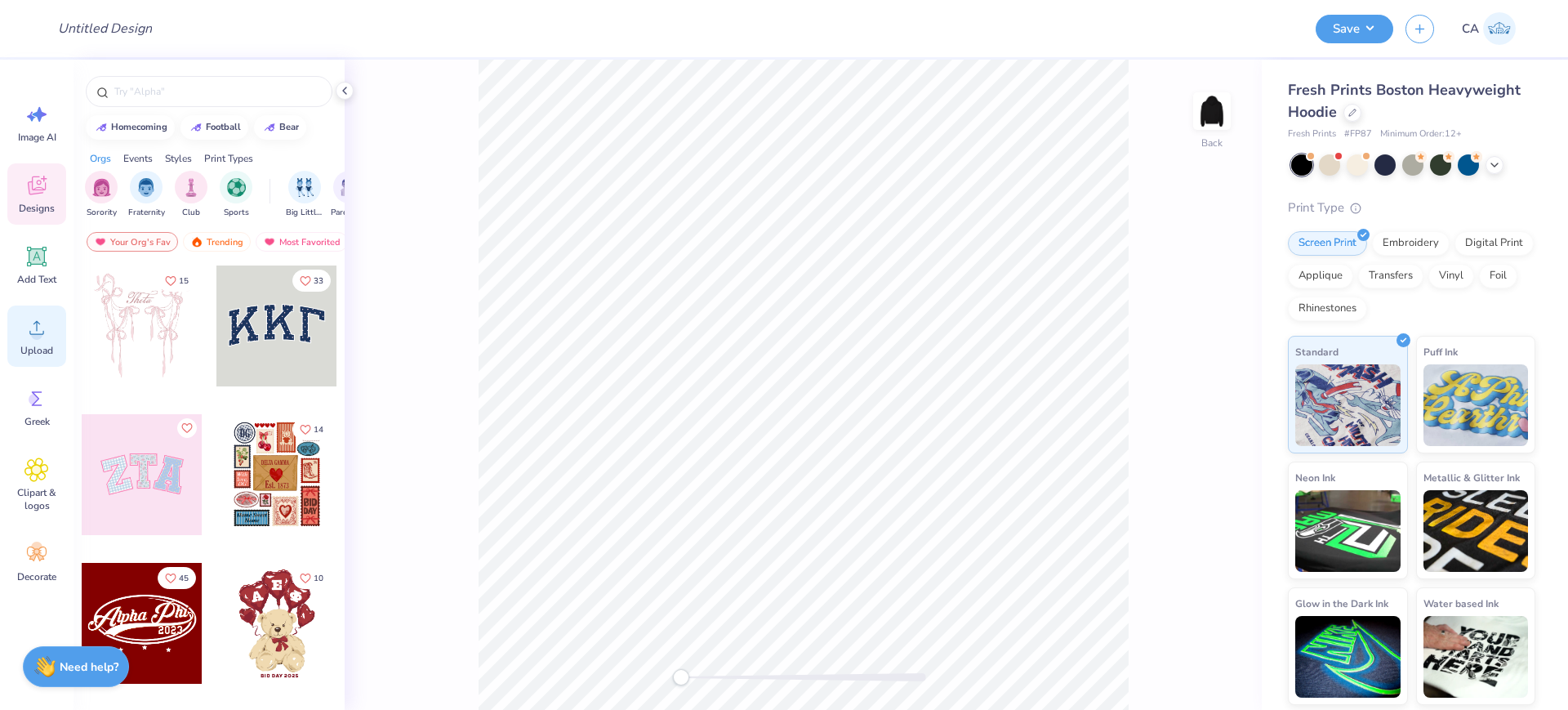
click at [45, 347] on span "Upload" at bounding box center [37, 350] width 33 height 13
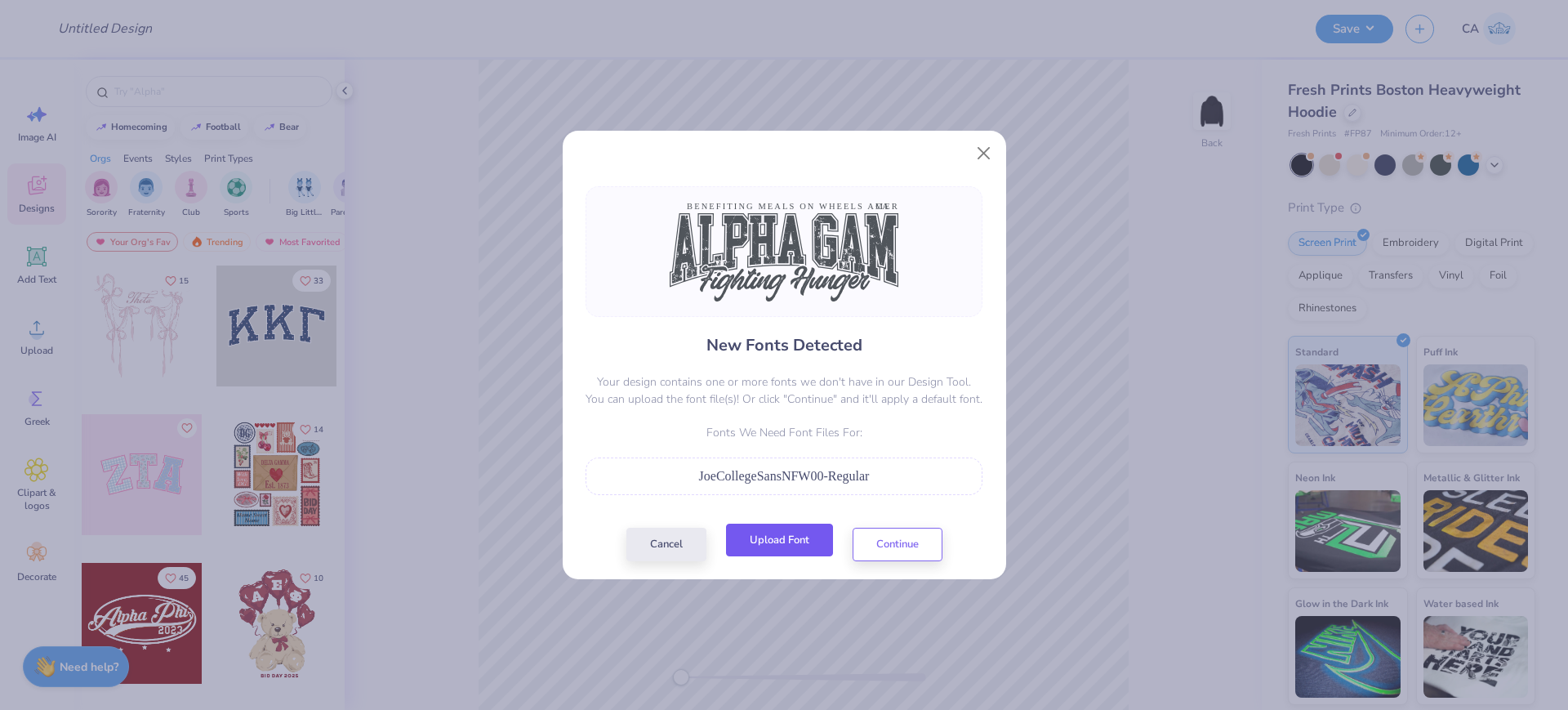
click at [770, 545] on button "Upload Font" at bounding box center [779, 540] width 107 height 33
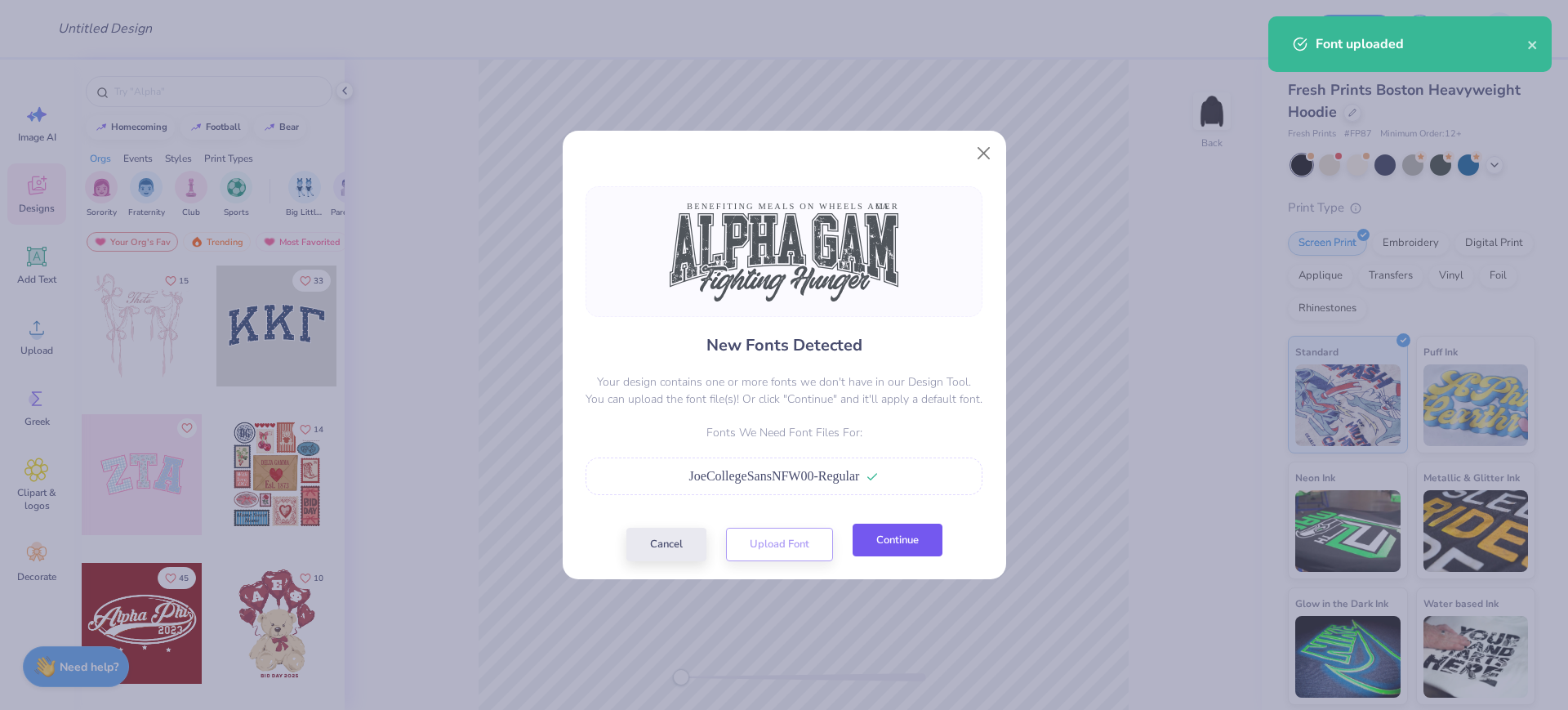
click at [875, 547] on button "Continue" at bounding box center [897, 540] width 90 height 33
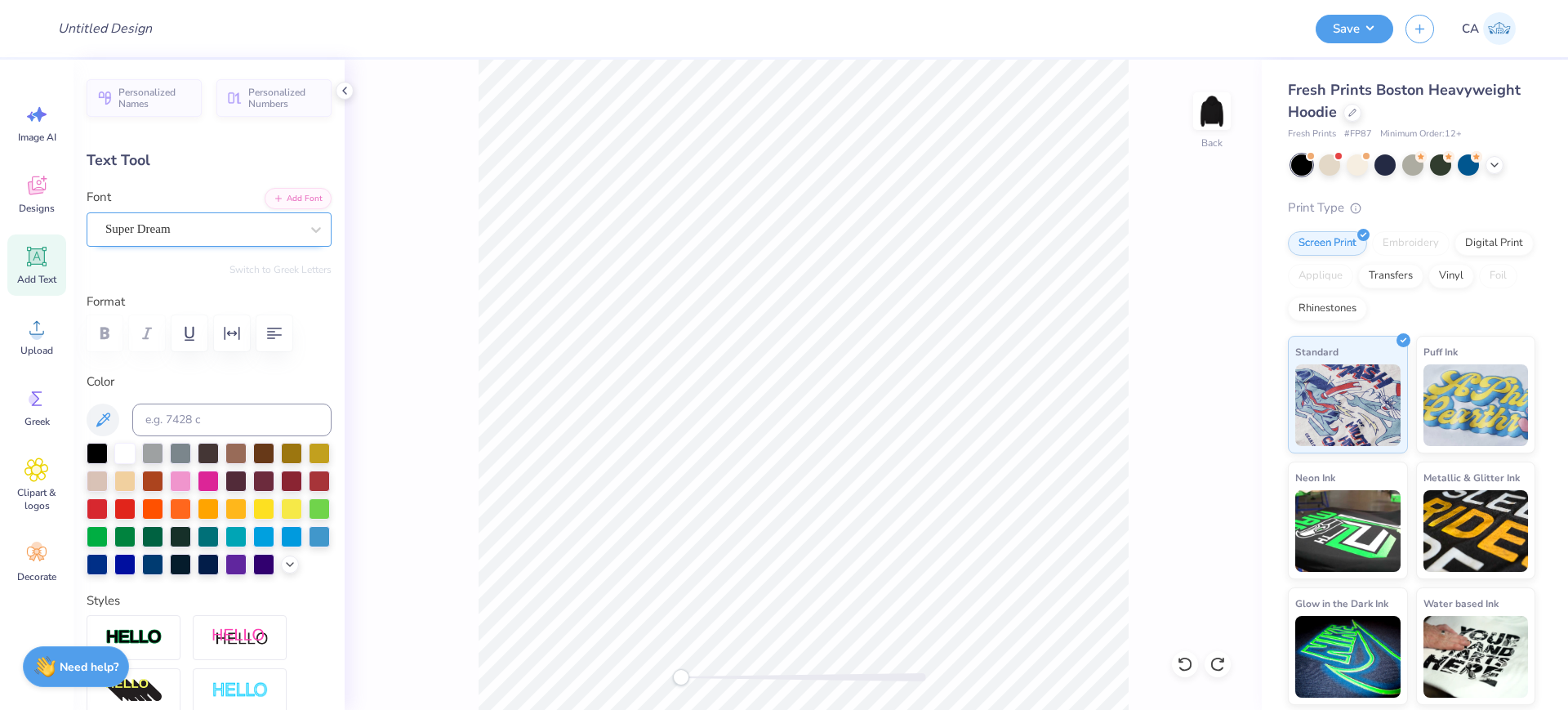
click at [181, 218] on div at bounding box center [203, 229] width 194 height 22
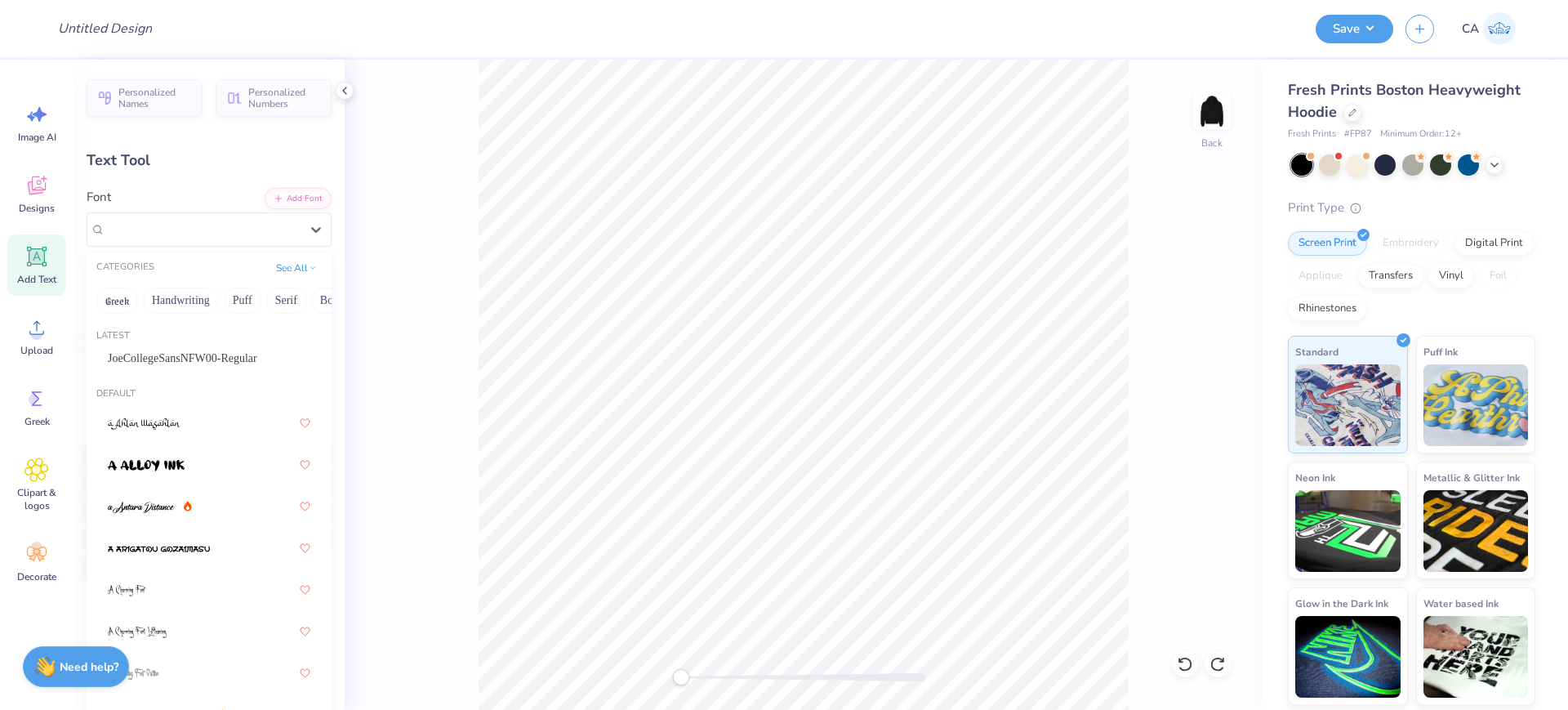
click at [159, 353] on span "JoeCollegeSansNFW00-Regular" at bounding box center [182, 358] width 149 height 17
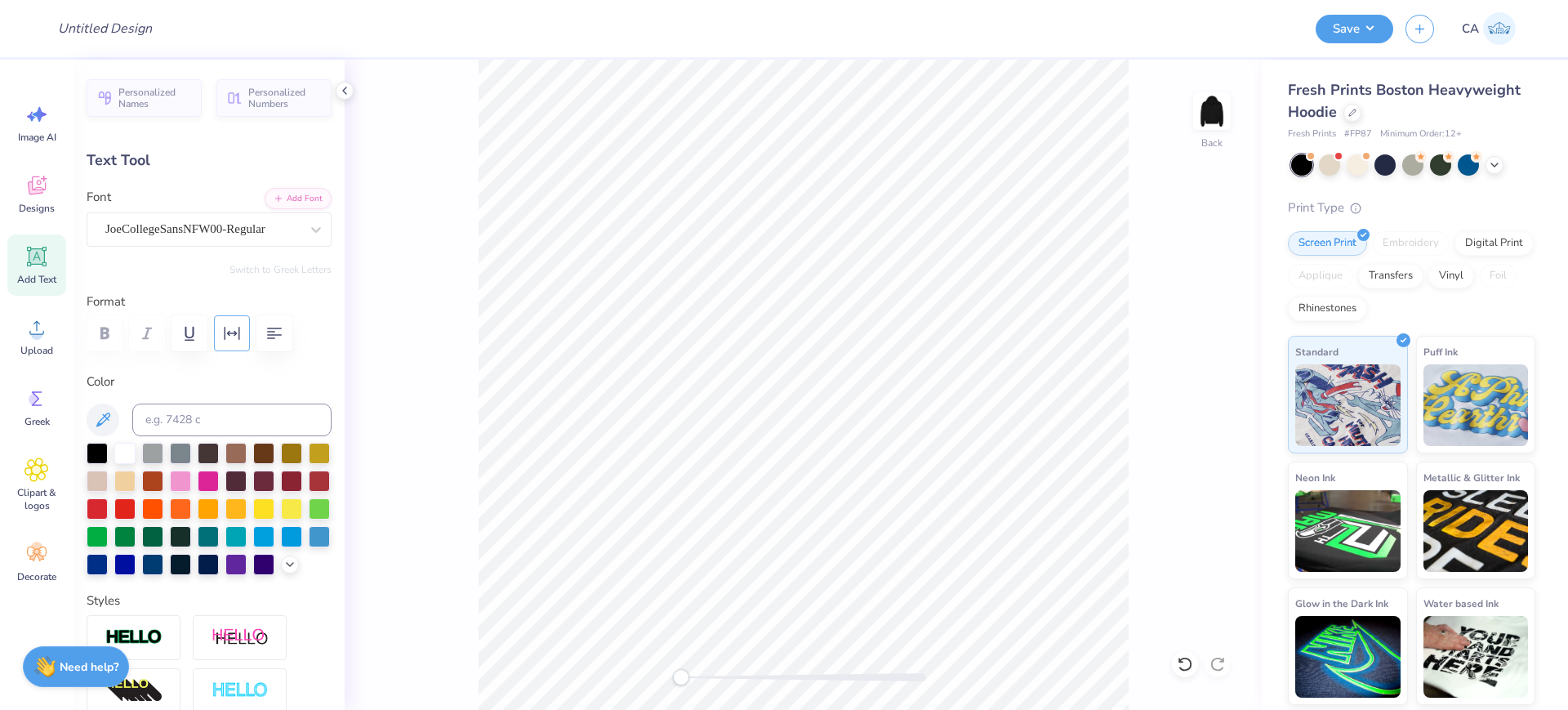
click at [235, 338] on icon "button" at bounding box center [232, 334] width 20 height 20
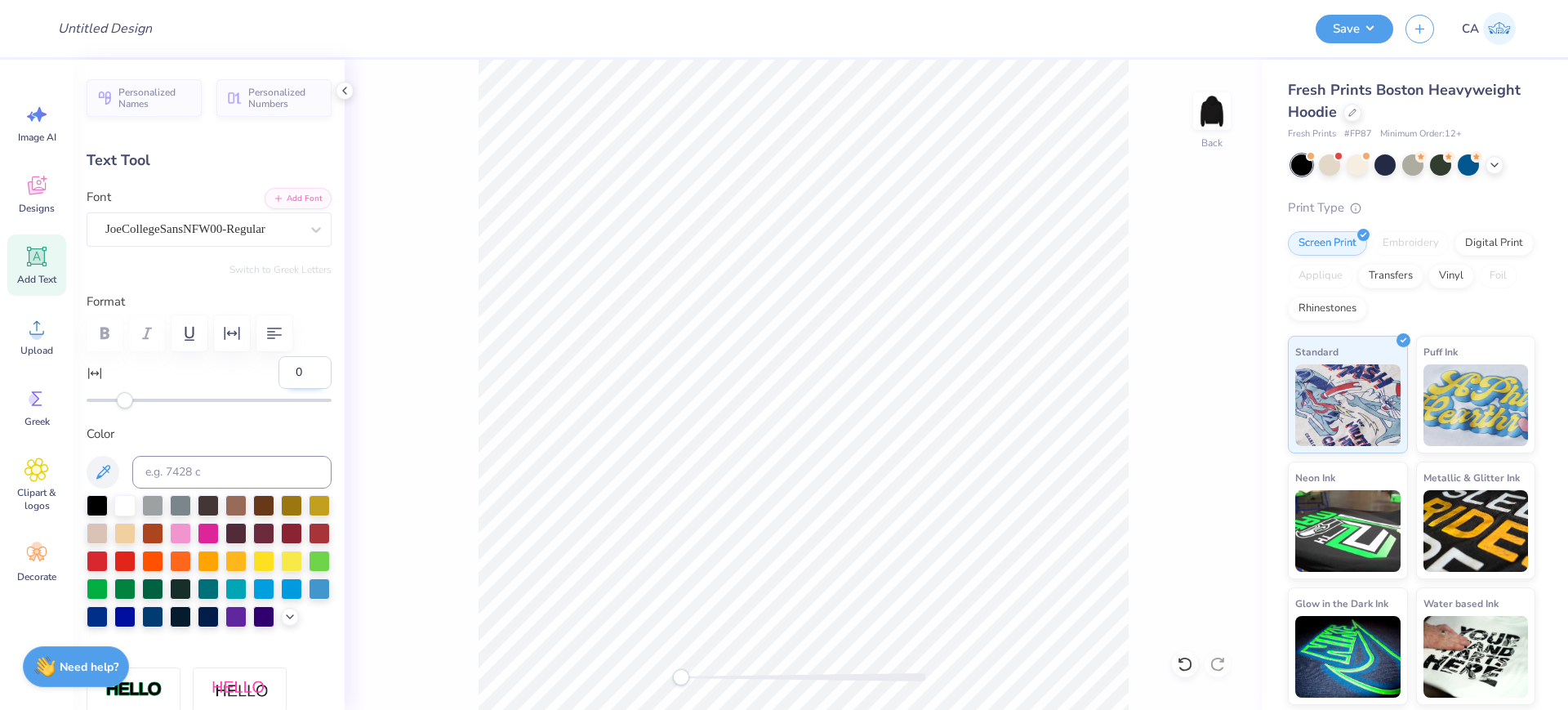
drag, startPoint x: 273, startPoint y: 369, endPoint x: 288, endPoint y: 372, distance: 15.3
click at [288, 372] on input "0" at bounding box center [305, 373] width 53 height 33
type input "20"
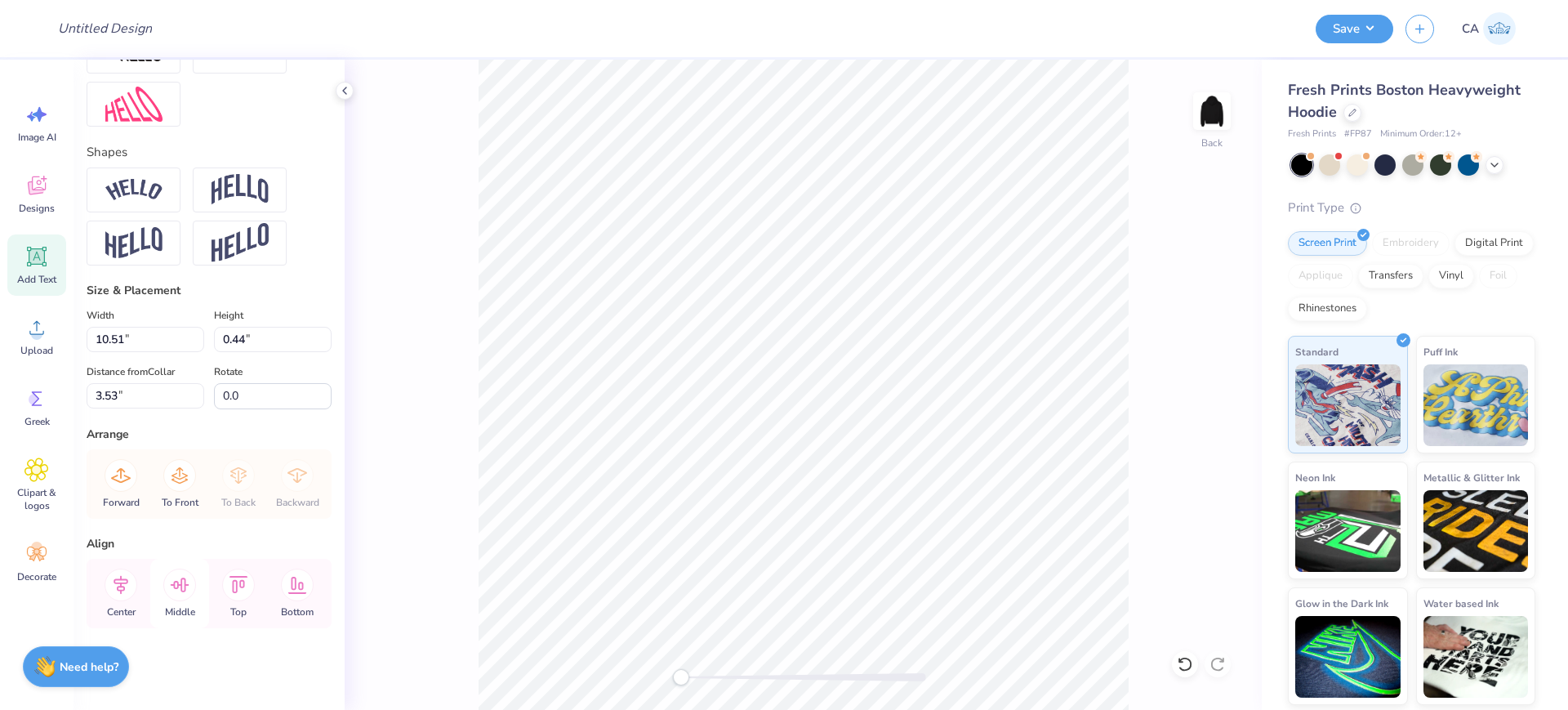
scroll to position [720, 0]
click at [120, 597] on icon at bounding box center [121, 585] width 33 height 33
click at [751, 683] on div at bounding box center [803, 677] width 245 height 16
click at [747, 676] on div "Accessibility label" at bounding box center [747, 677] width 16 height 16
click at [728, 677] on div at bounding box center [803, 677] width 245 height 8
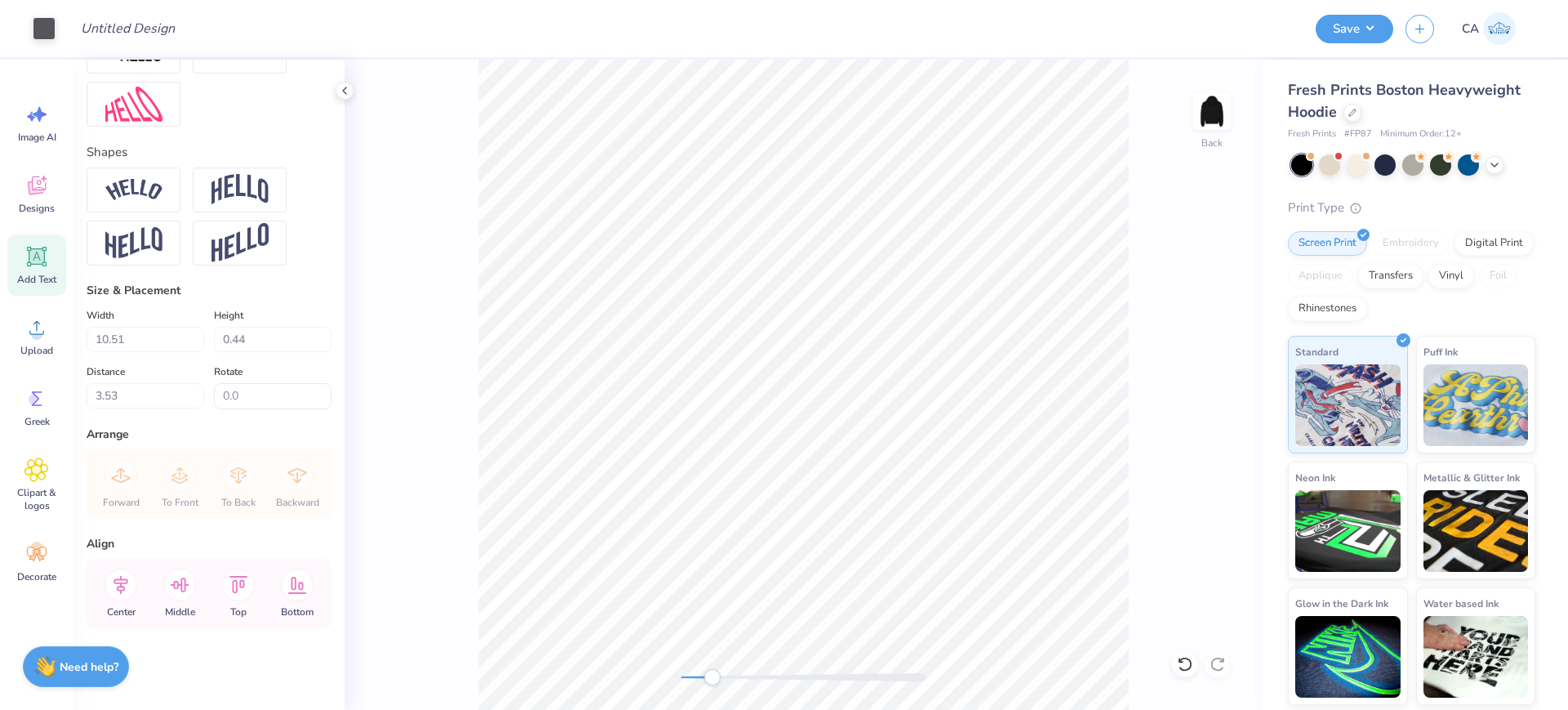
drag, startPoint x: 728, startPoint y: 677, endPoint x: 713, endPoint y: 679, distance: 15.1
click at [713, 679] on div "Accessibility label" at bounding box center [713, 677] width 16 height 16
type input "13.13"
type input "3.56"
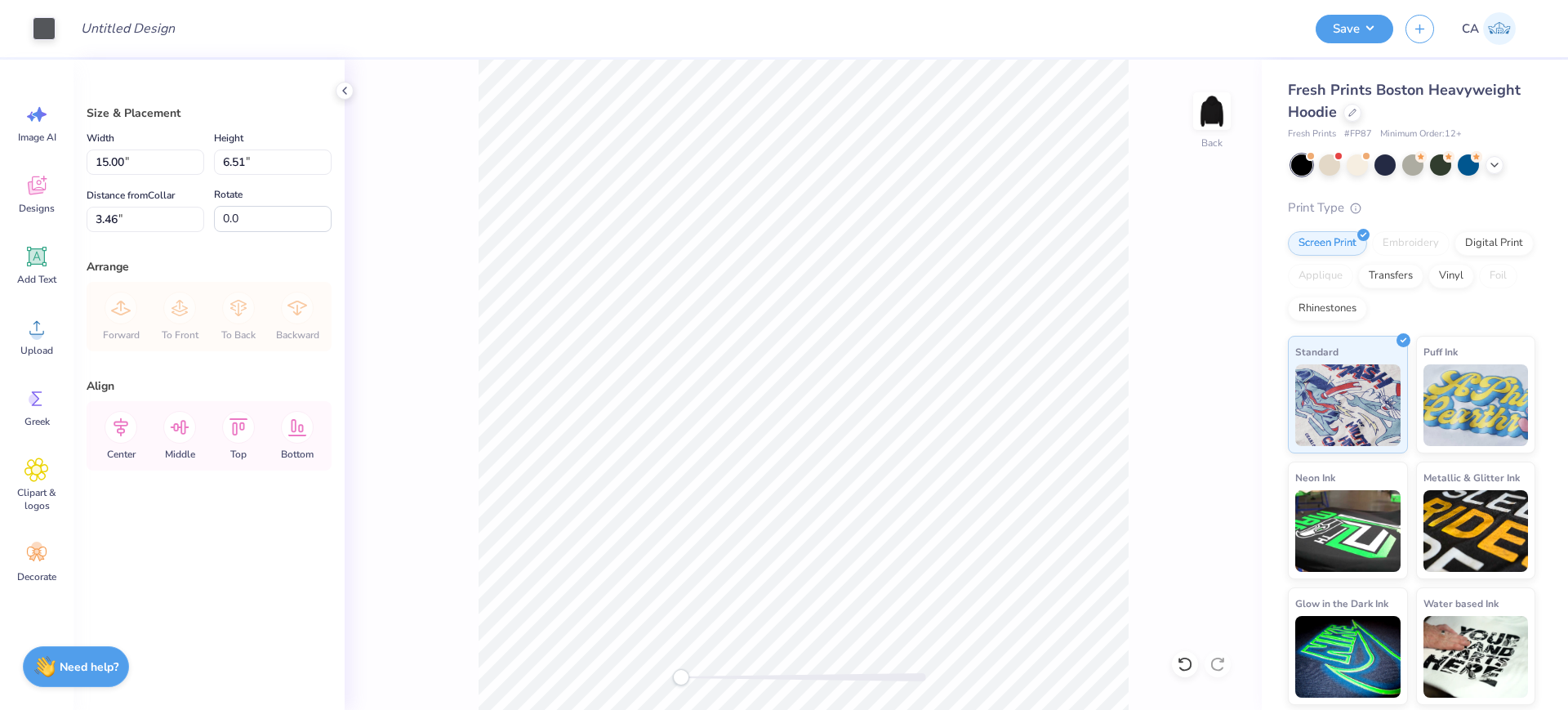
click at [671, 670] on div "Back" at bounding box center [803, 384] width 917 height 650
click at [147, 161] on input "15.00" at bounding box center [146, 162] width 118 height 25
type input "12.00"
type input "5.21"
click at [177, 241] on div "Size & Placement Width 12.00 12.00 " Height 5.21 5.21 " Distance from Collar 4.…" at bounding box center [209, 384] width 271 height 650
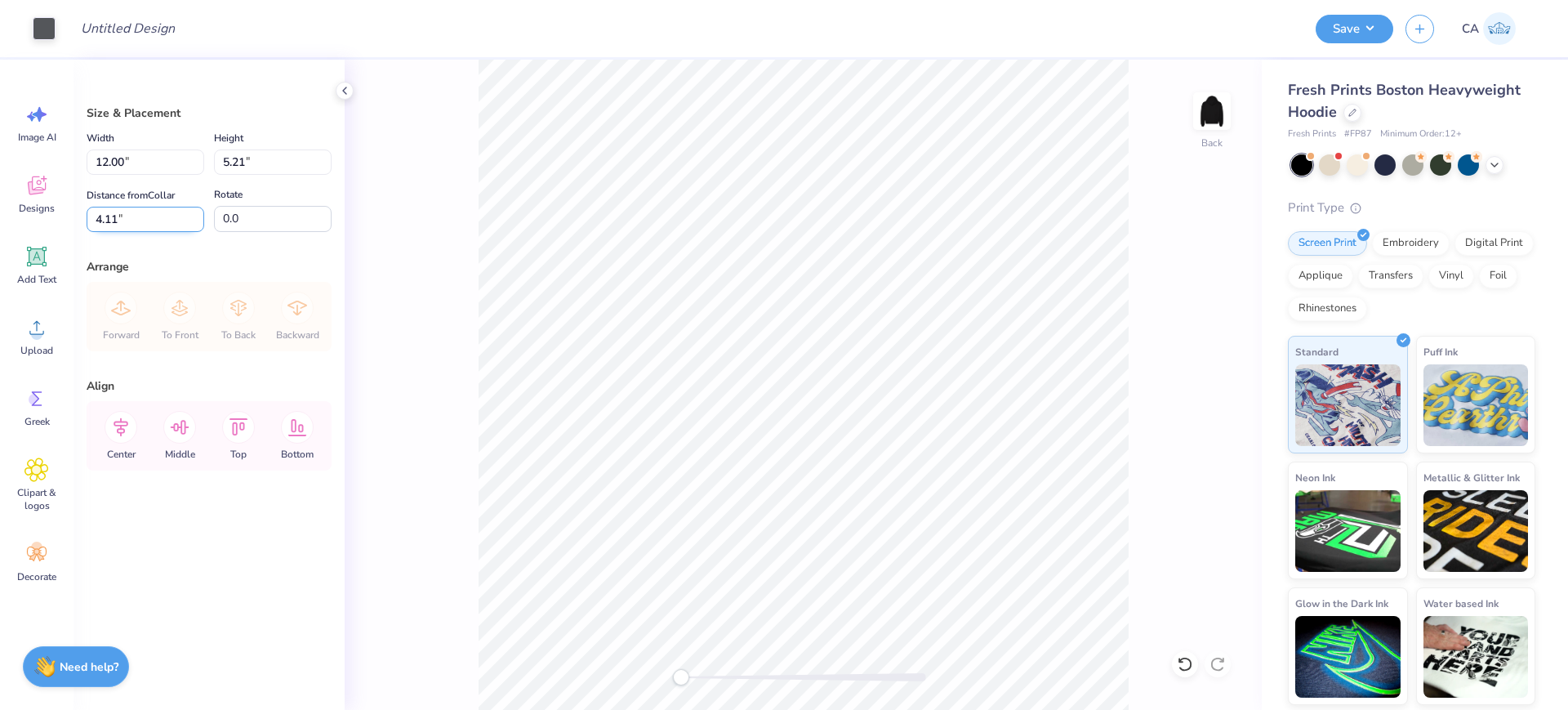
click at [174, 227] on input "4.11" at bounding box center [146, 220] width 118 height 25
type input "3.00"
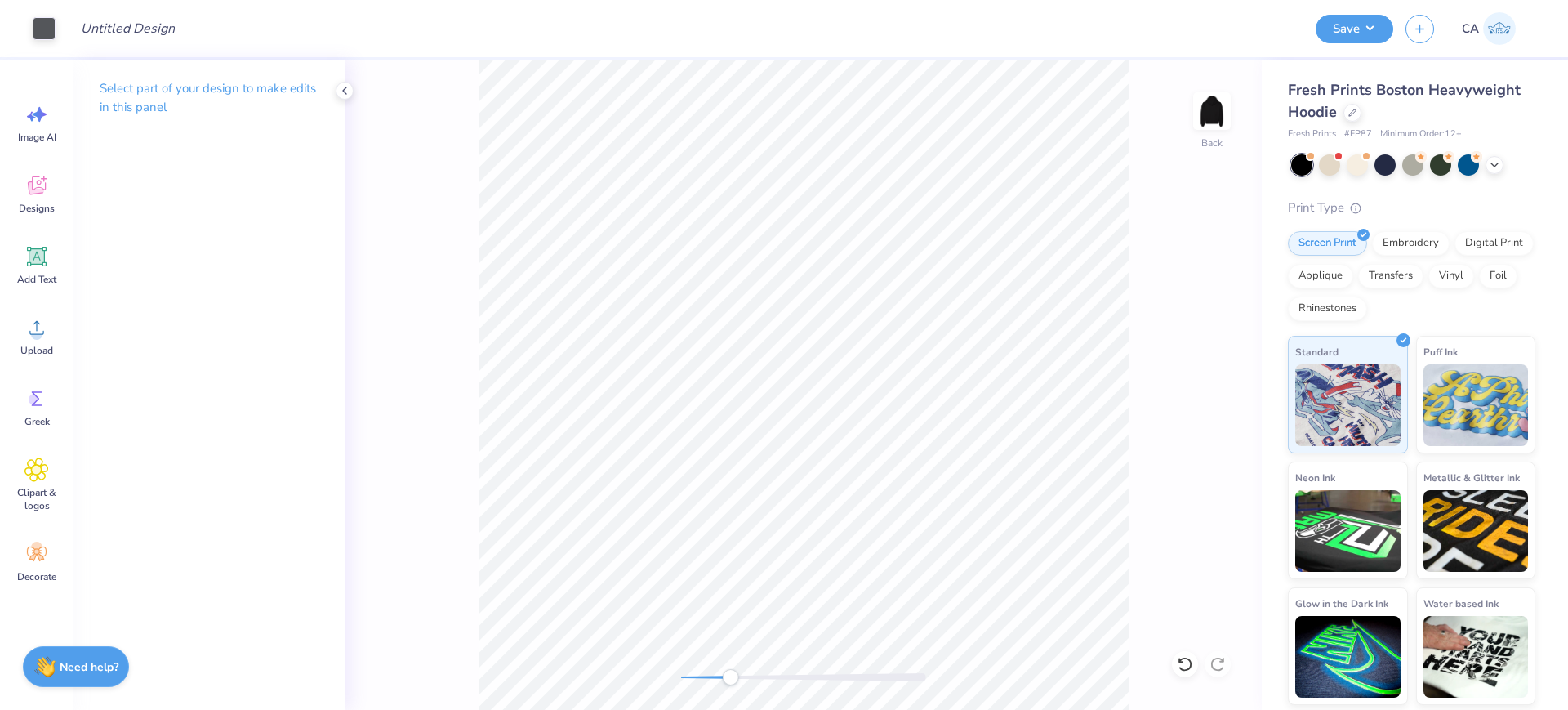
click at [730, 677] on div at bounding box center [803, 677] width 245 height 8
click at [695, 678] on div at bounding box center [803, 677] width 245 height 8
drag, startPoint x: 695, startPoint y: 678, endPoint x: 675, endPoint y: 674, distance: 20.4
click at [675, 674] on div "Accessibility label" at bounding box center [681, 677] width 16 height 16
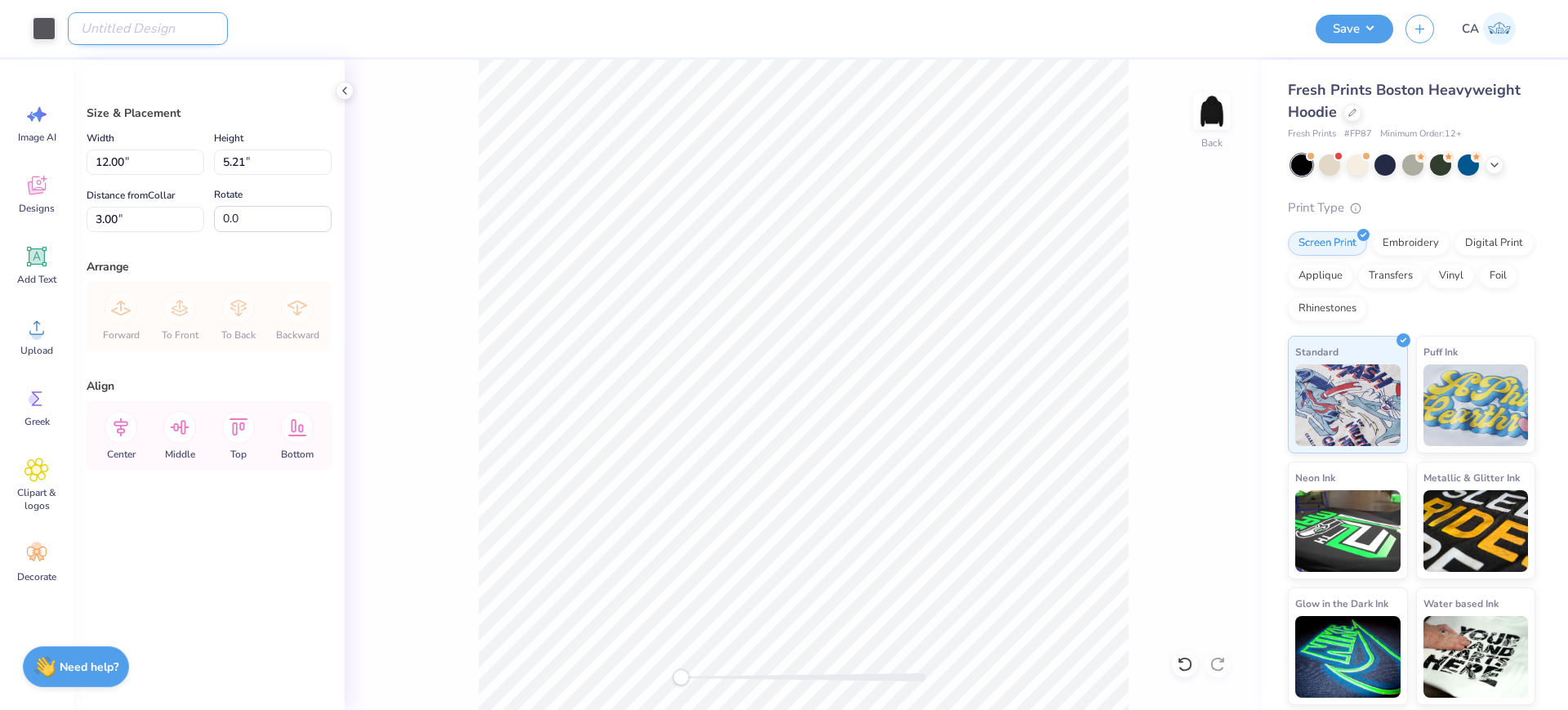
click at [172, 38] on input "Design Title" at bounding box center [147, 29] width 160 height 33
paste input "FPS240590"
type input "FPS240590"
click at [1355, 36] on button "Save" at bounding box center [1355, 27] width 78 height 29
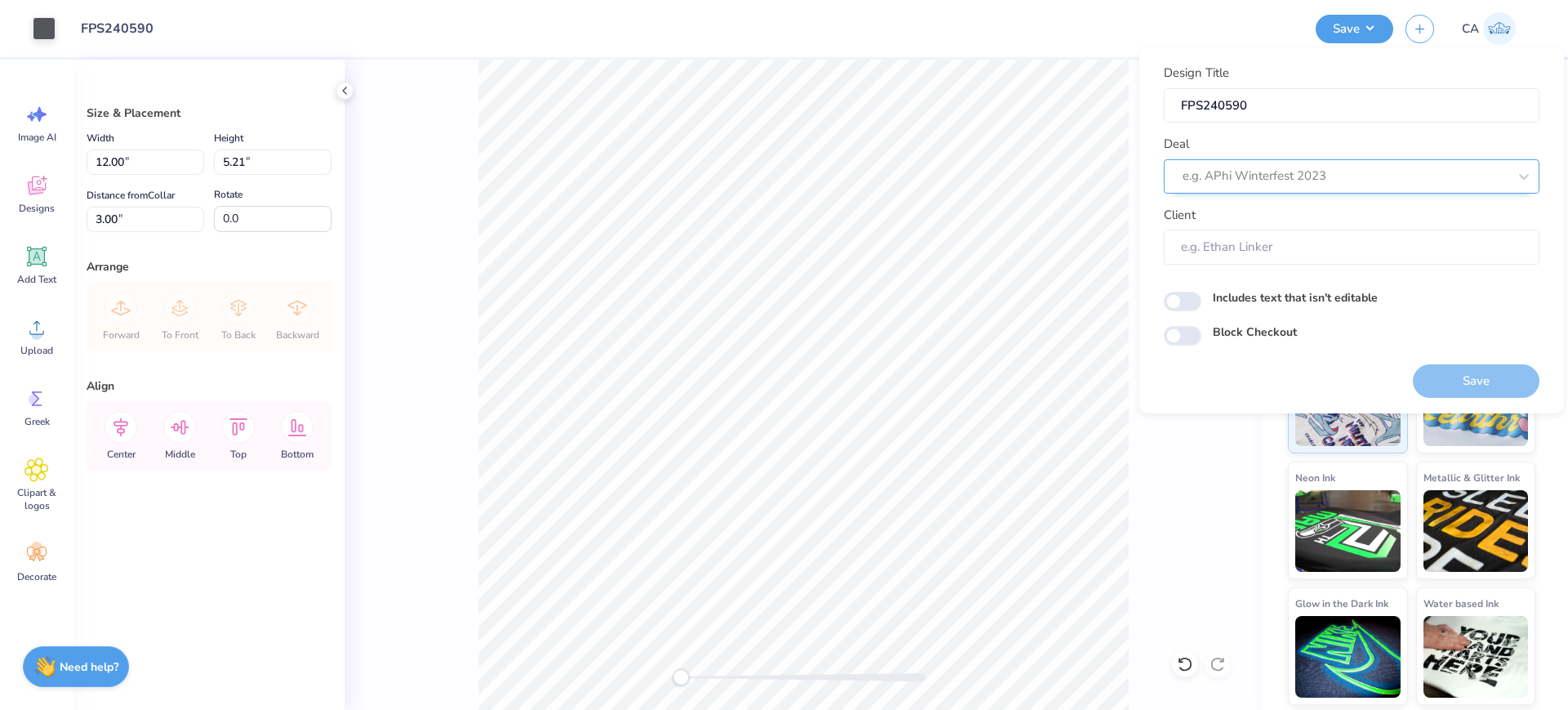
click at [1324, 187] on div "e.g. APhi Winterfest 2023" at bounding box center [1345, 176] width 328 height 25
click at [1319, 212] on div "Design Tool Gallery" at bounding box center [1351, 221] width 363 height 27
type input "design tool gall"
type input "Design Tool Gallery User"
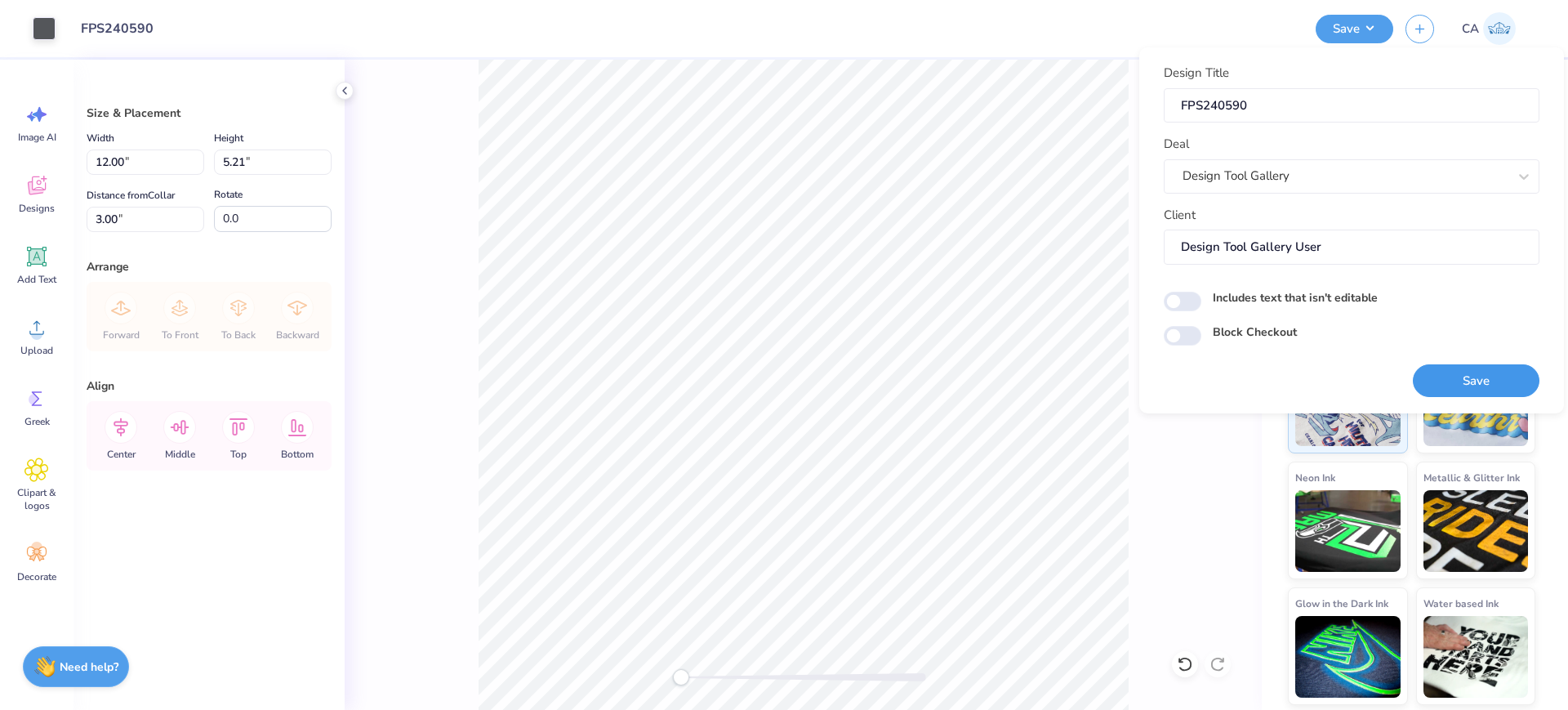
click at [1447, 369] on button "Save" at bounding box center [1476, 381] width 127 height 33
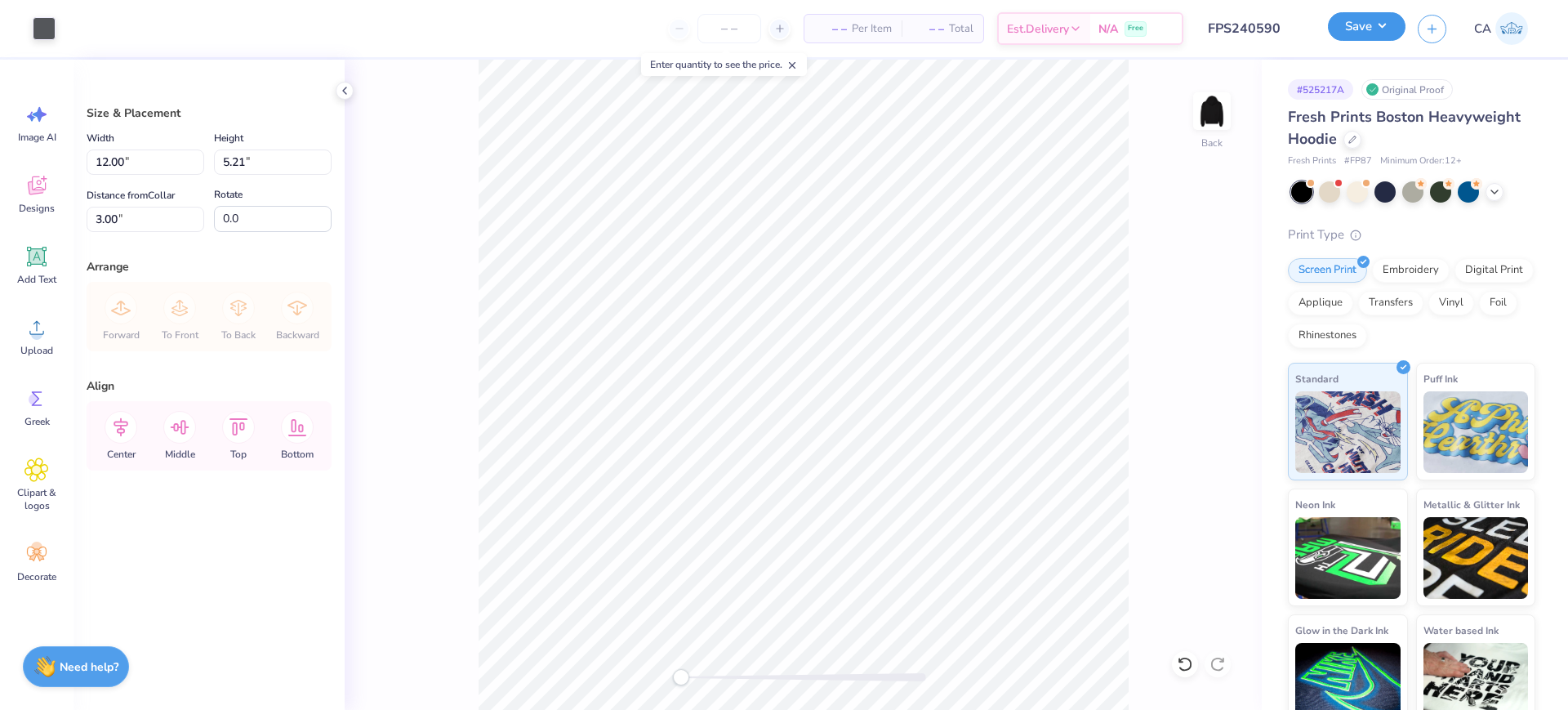
click at [1354, 35] on button "Save" at bounding box center [1367, 27] width 78 height 29
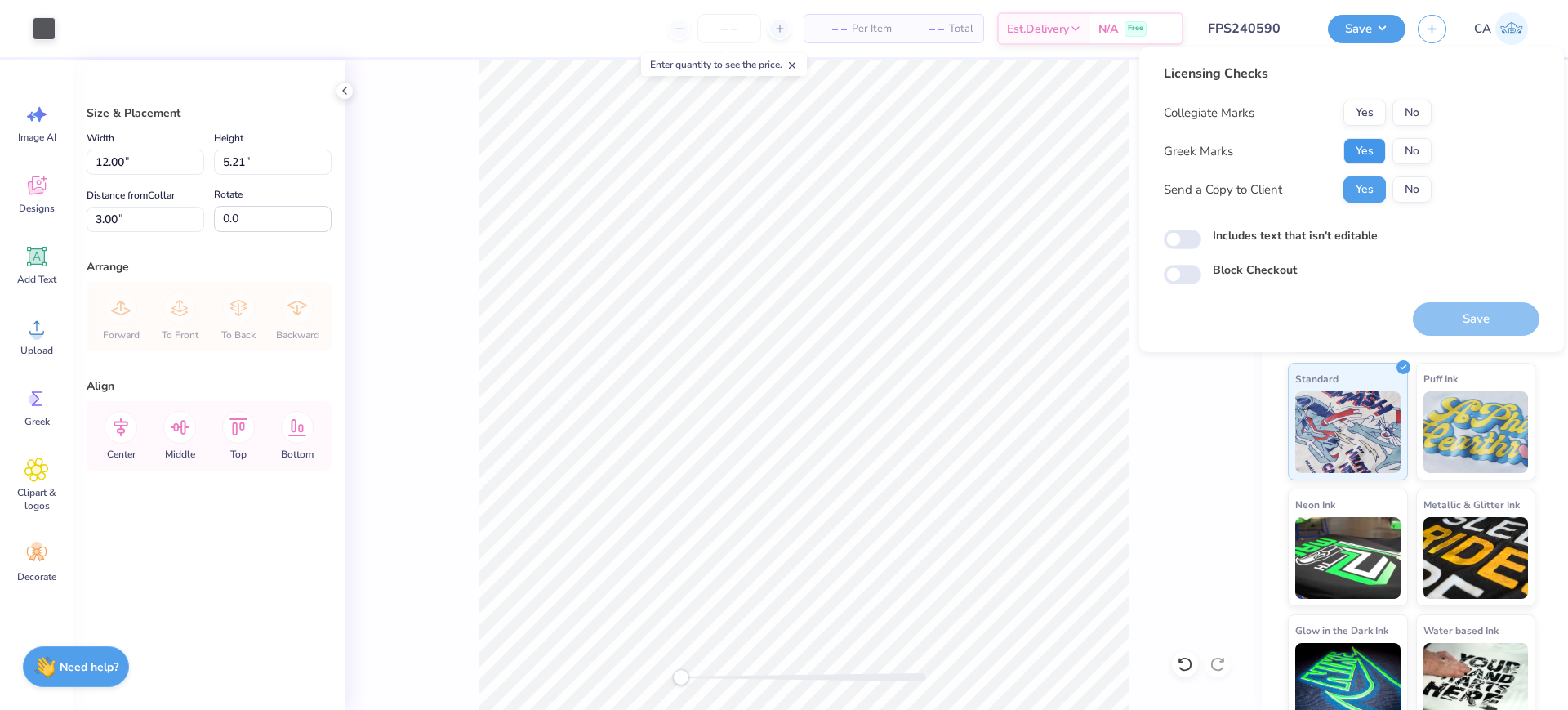
click at [1356, 147] on button "Yes" at bounding box center [1365, 151] width 43 height 26
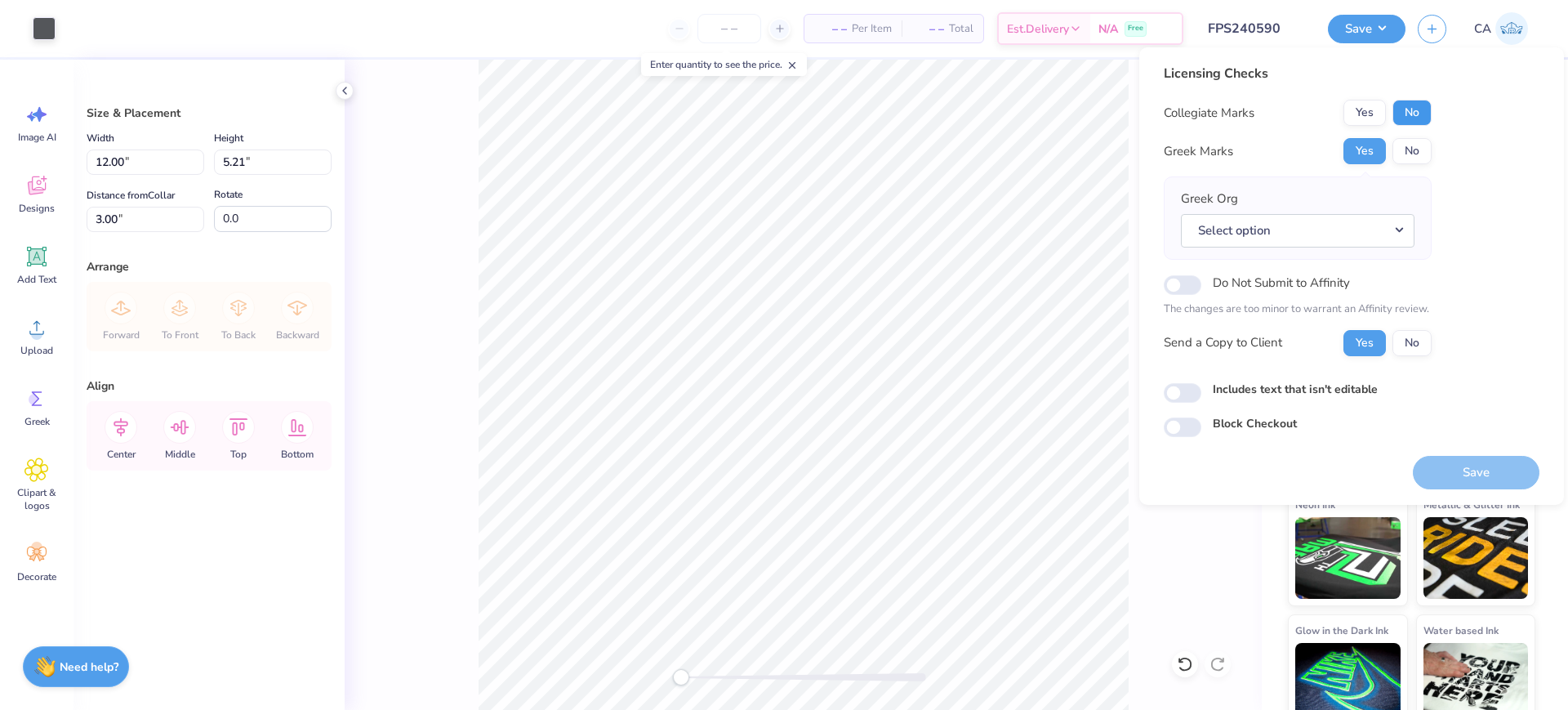
click at [1399, 118] on button "No" at bounding box center [1412, 112] width 39 height 26
click at [1308, 256] on div "Greek Org Select option" at bounding box center [1298, 218] width 268 height 83
click at [1312, 232] on button "Select option" at bounding box center [1298, 231] width 233 height 33
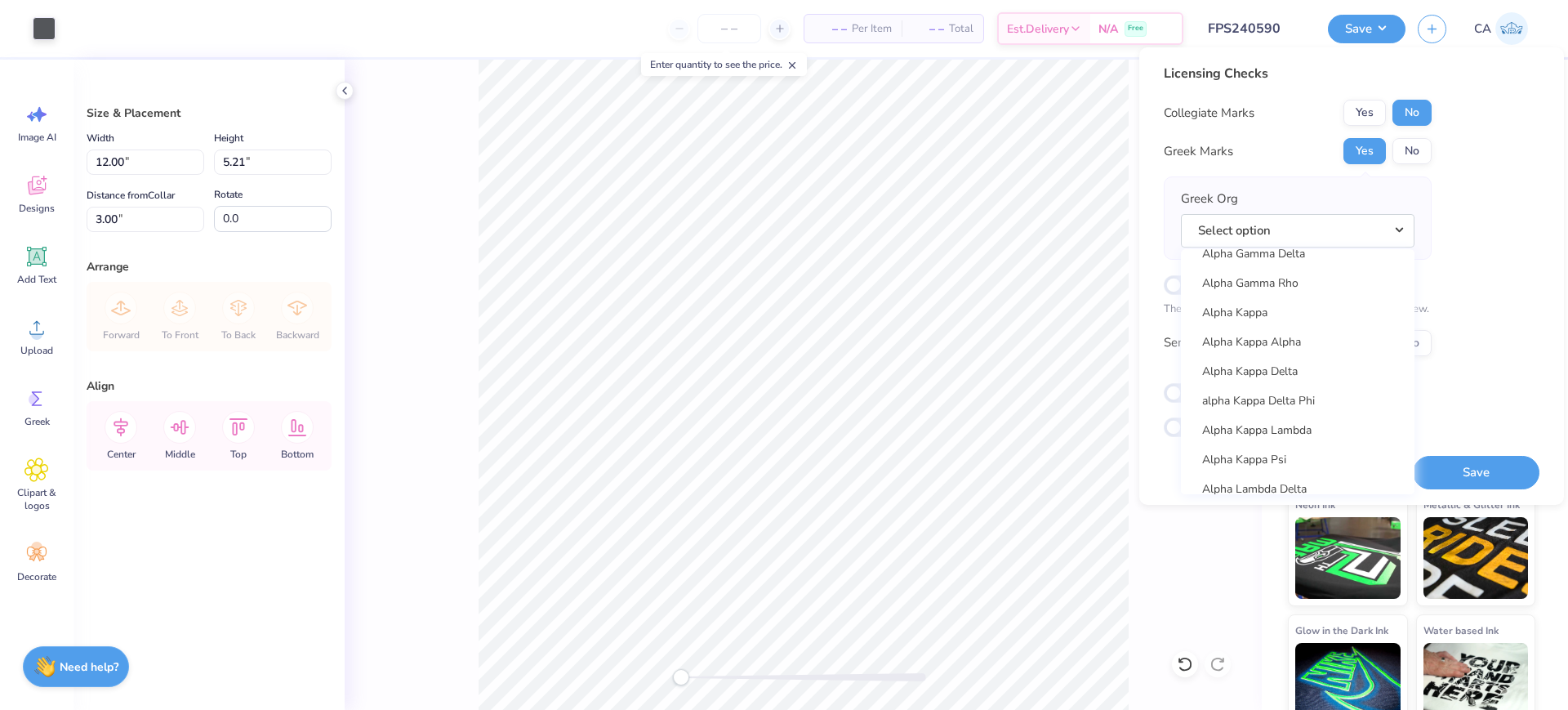
scroll to position [469, 0]
click at [1319, 418] on link "Alpha Gamma Delta" at bounding box center [1298, 419] width 221 height 27
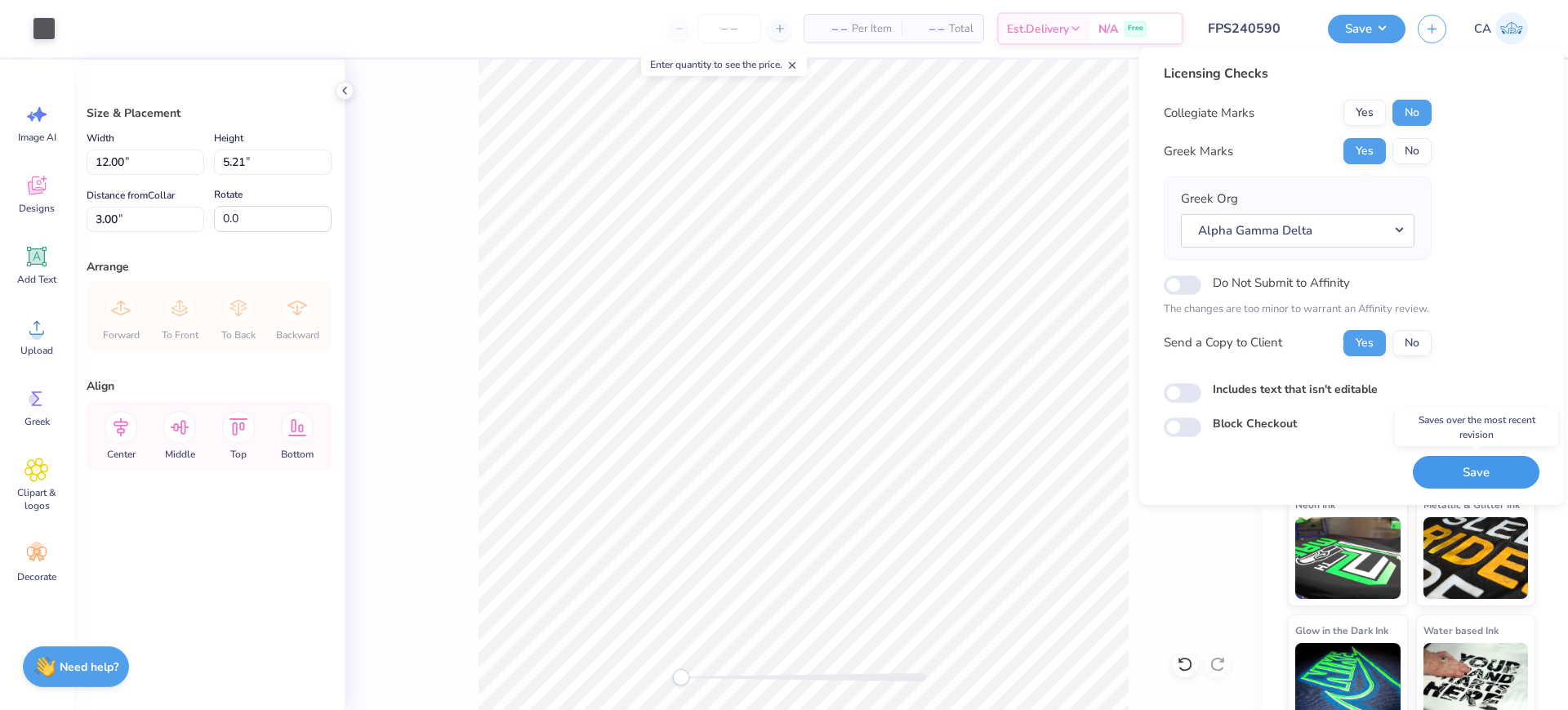
click at [1474, 473] on button "Save" at bounding box center [1476, 472] width 127 height 33
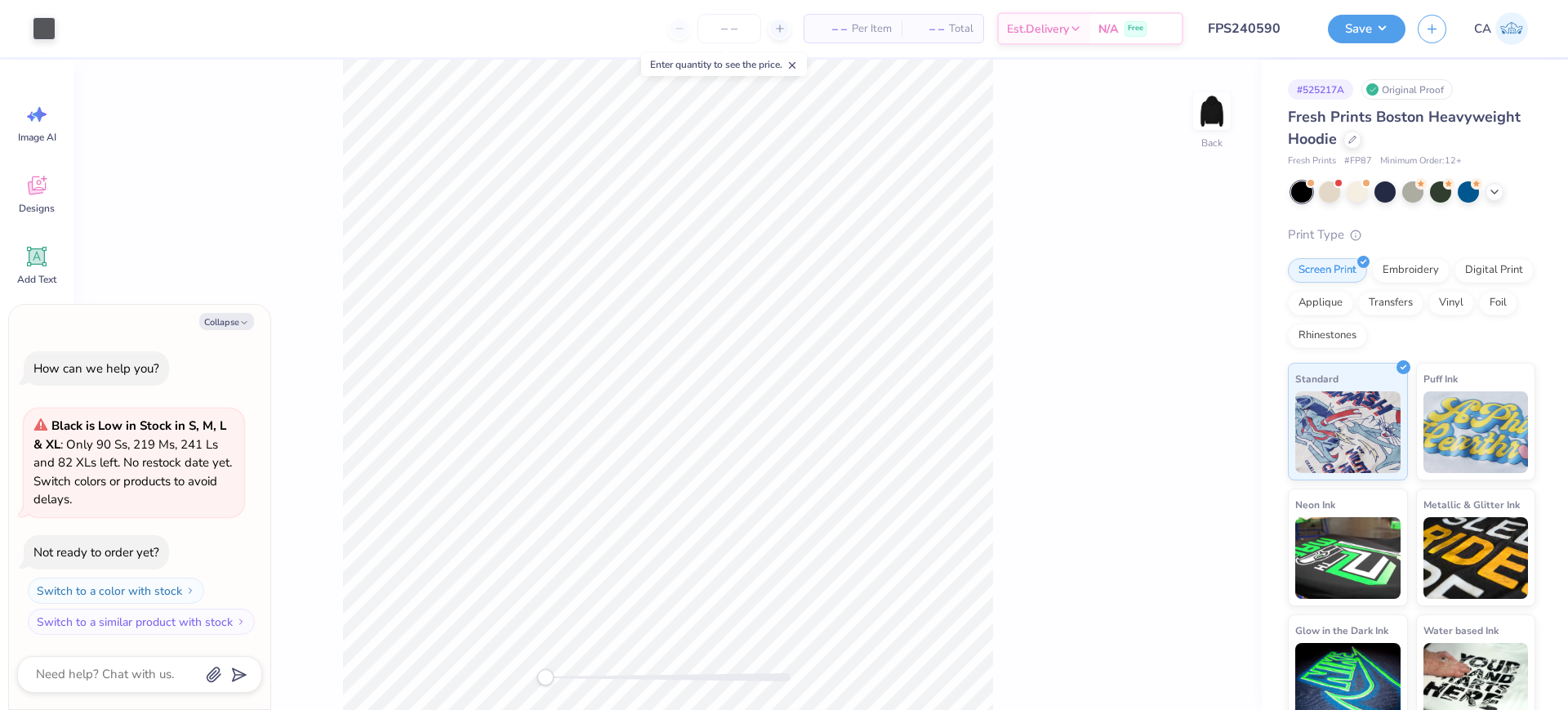
type textarea "x"
